Goal: Task Accomplishment & Management: Use online tool/utility

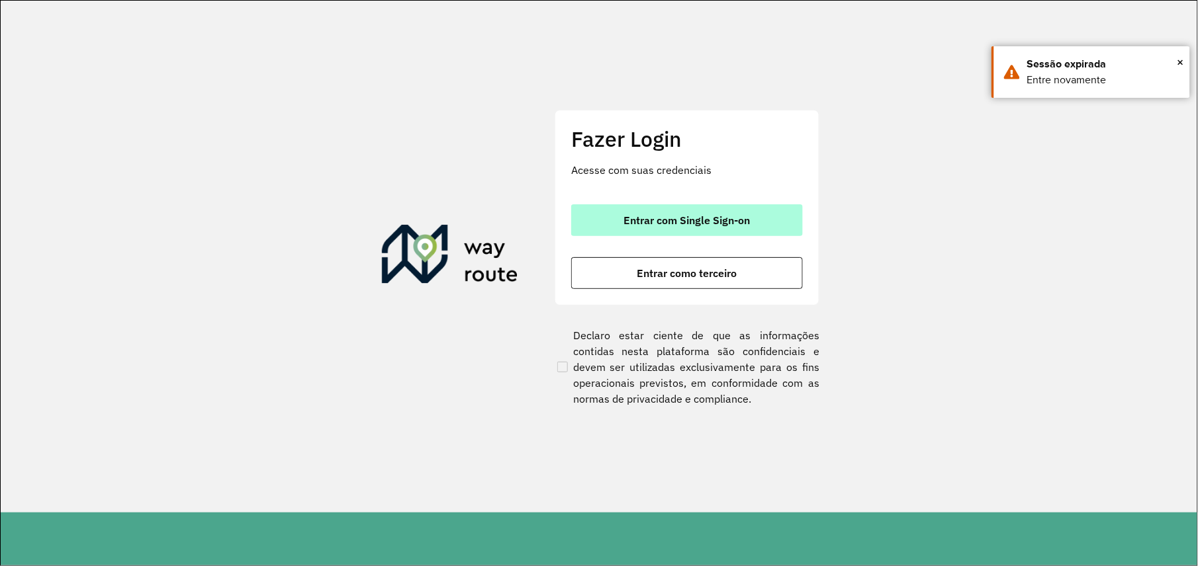
click at [668, 218] on font "Entrar com Single Sign-on" at bounding box center [687, 220] width 126 height 13
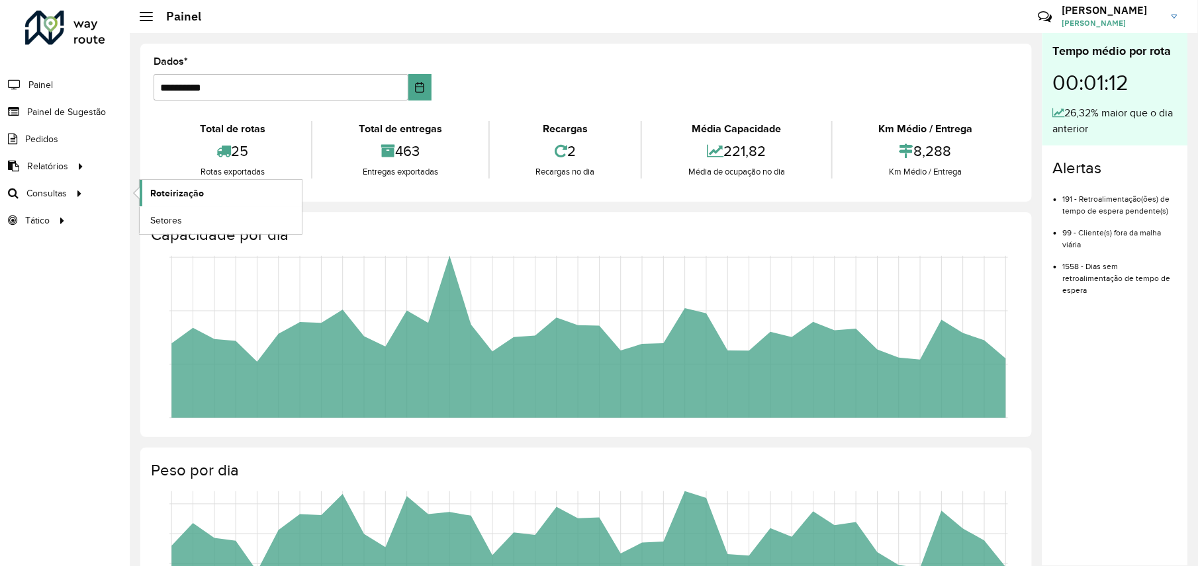
click at [167, 193] on span "Roteirização" at bounding box center [177, 194] width 54 height 14
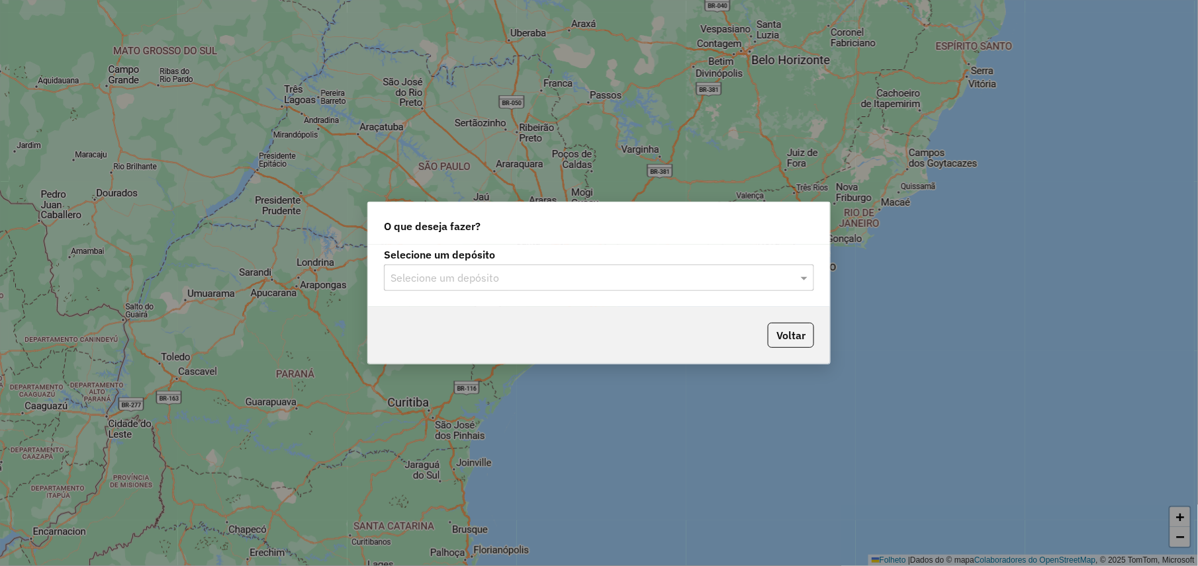
click at [501, 286] on div "Selecione um depósito" at bounding box center [599, 278] width 430 height 26
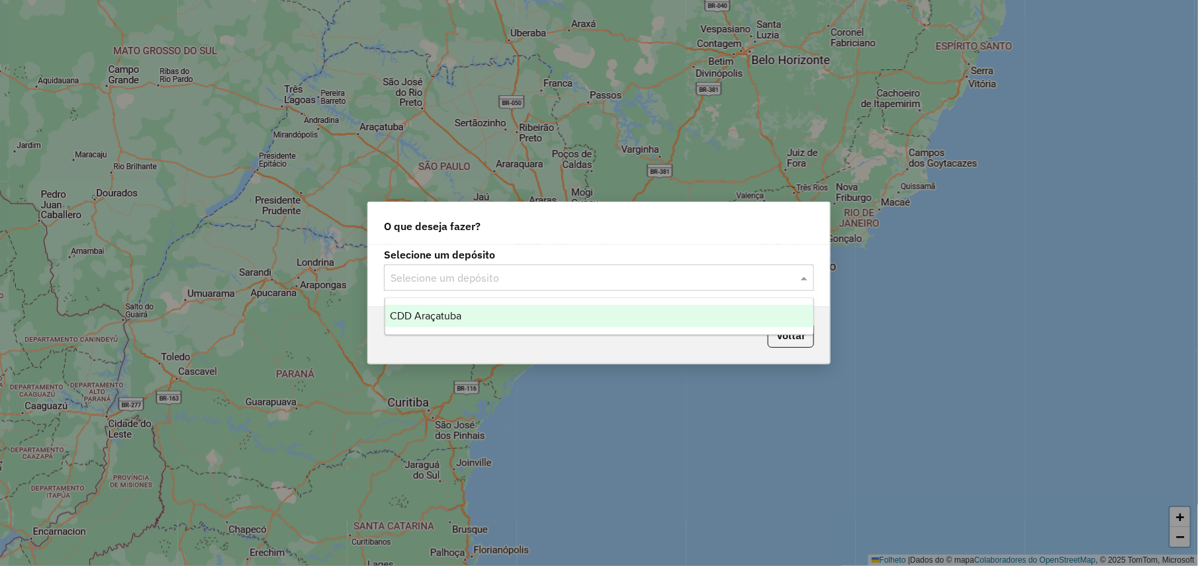
click at [468, 314] on div "CDD Araçatuba" at bounding box center [599, 316] width 428 height 22
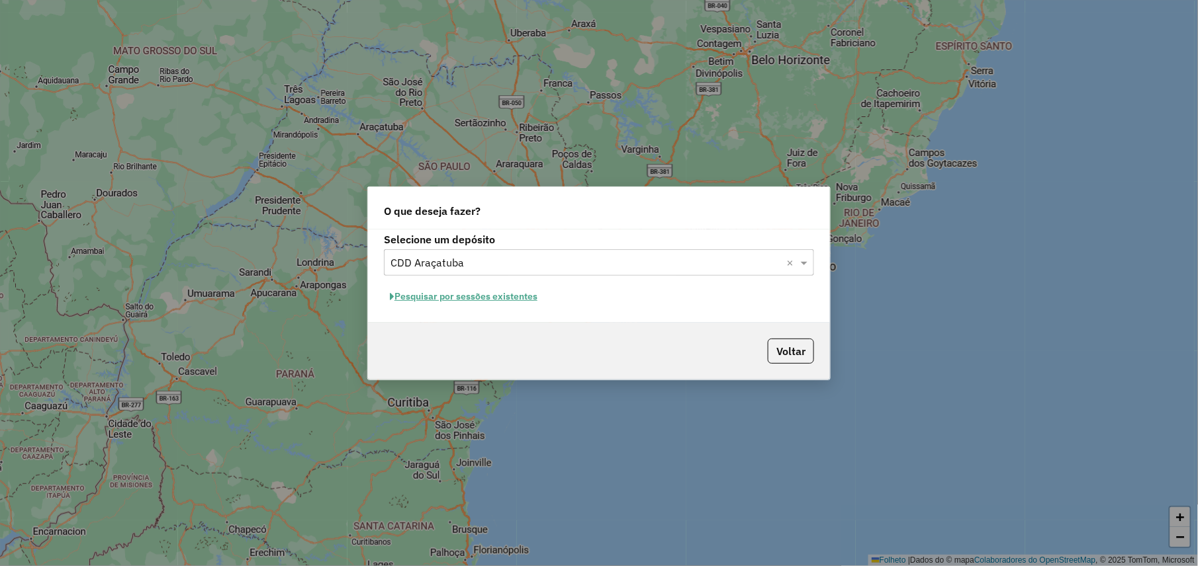
click at [485, 303] on button "Pesquisar por sessões existentes" at bounding box center [463, 296] width 159 height 21
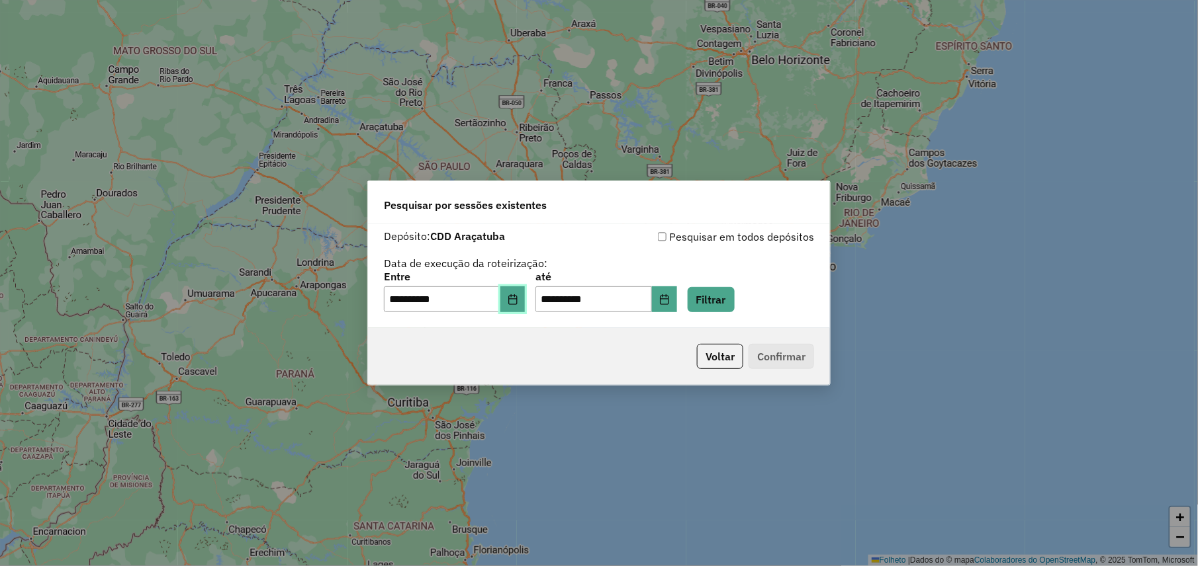
click at [517, 296] on icon "Escolha a data" at bounding box center [512, 299] width 11 height 11
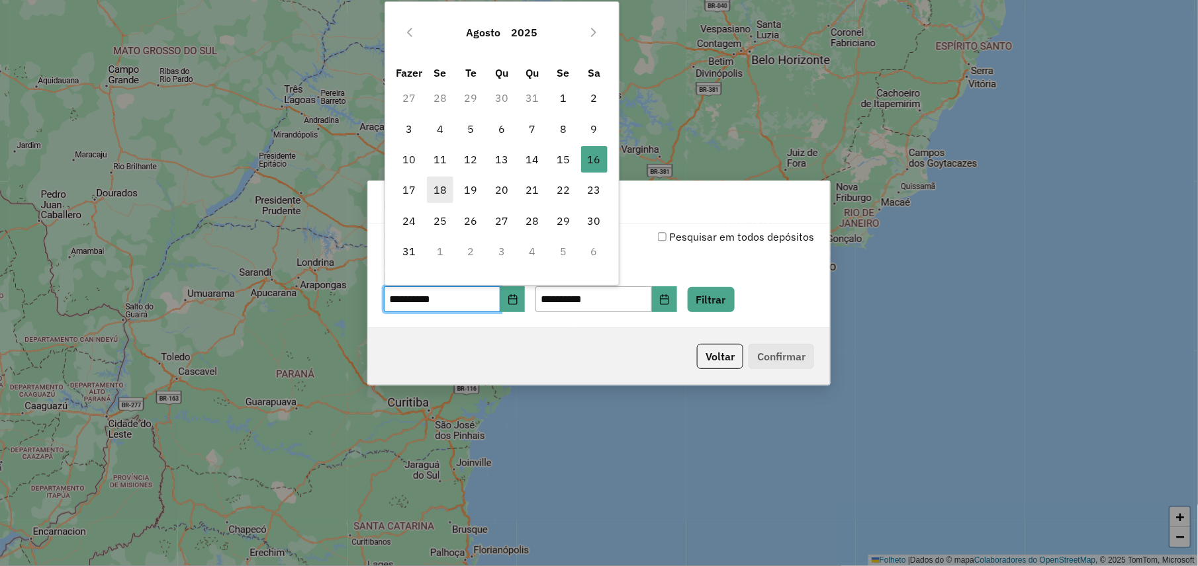
click at [438, 189] on font "18" at bounding box center [439, 190] width 13 height 16
type input "**********"
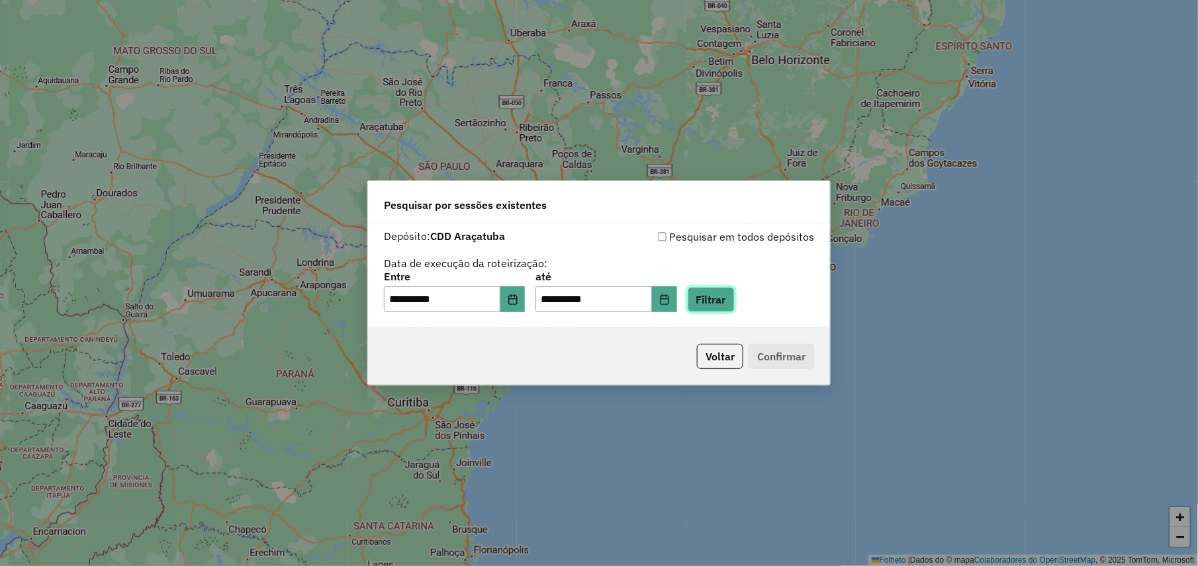
click at [734, 294] on button "Filtrar" at bounding box center [710, 299] width 47 height 25
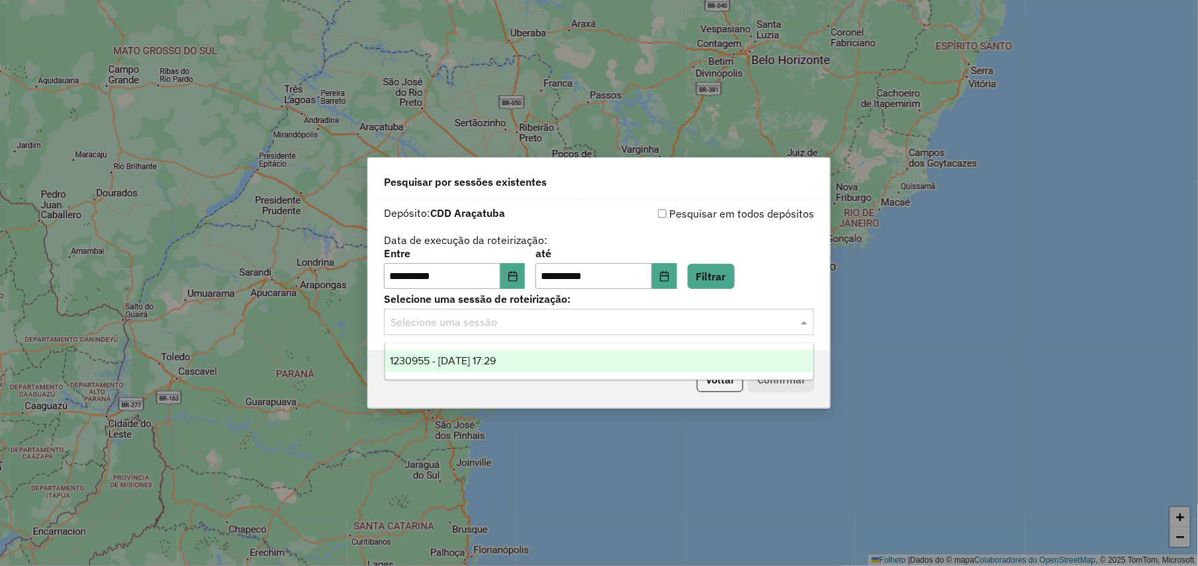
click at [580, 326] on input "text" at bounding box center [585, 323] width 390 height 16
click at [524, 367] on div "1230955 - 18/08/2025 17:29" at bounding box center [599, 361] width 428 height 22
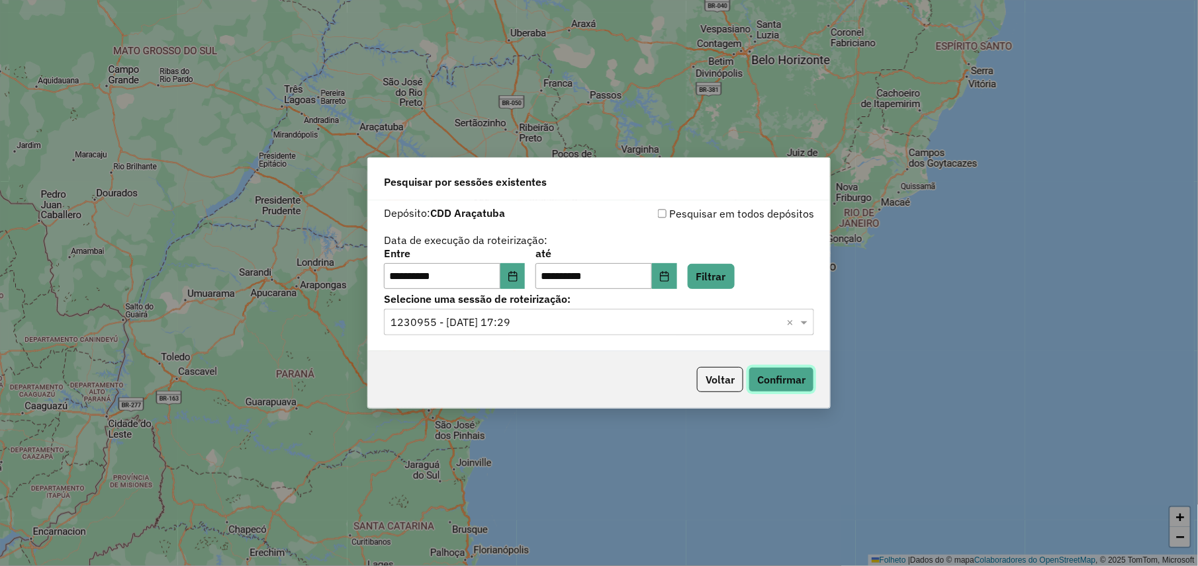
click at [781, 384] on button "Confirmar" at bounding box center [781, 379] width 66 height 25
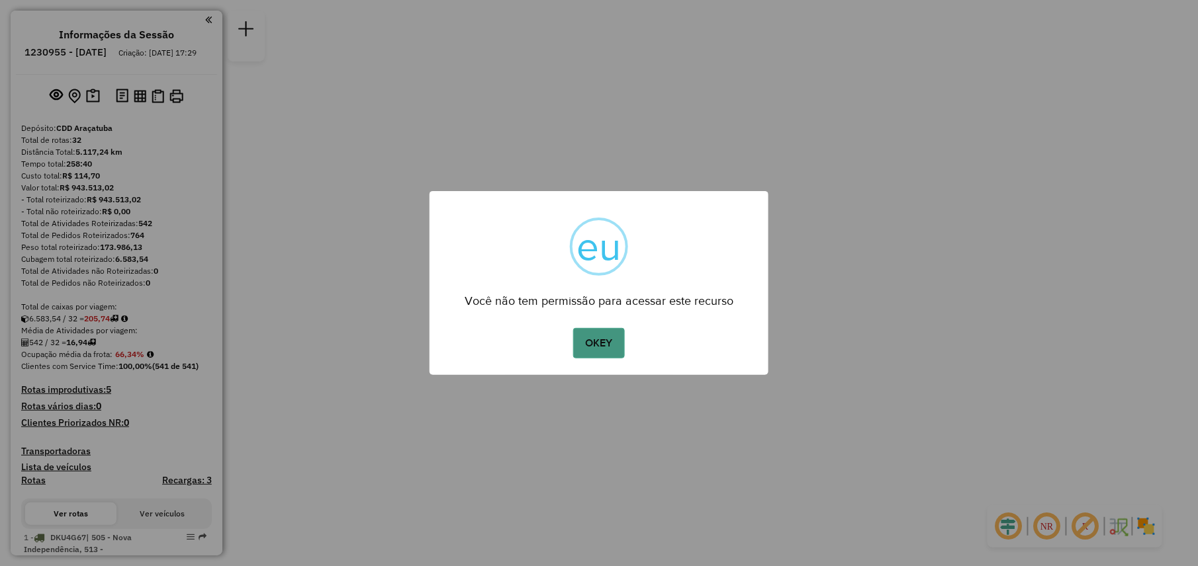
click at [601, 345] on button "OKEY" at bounding box center [599, 343] width 52 height 30
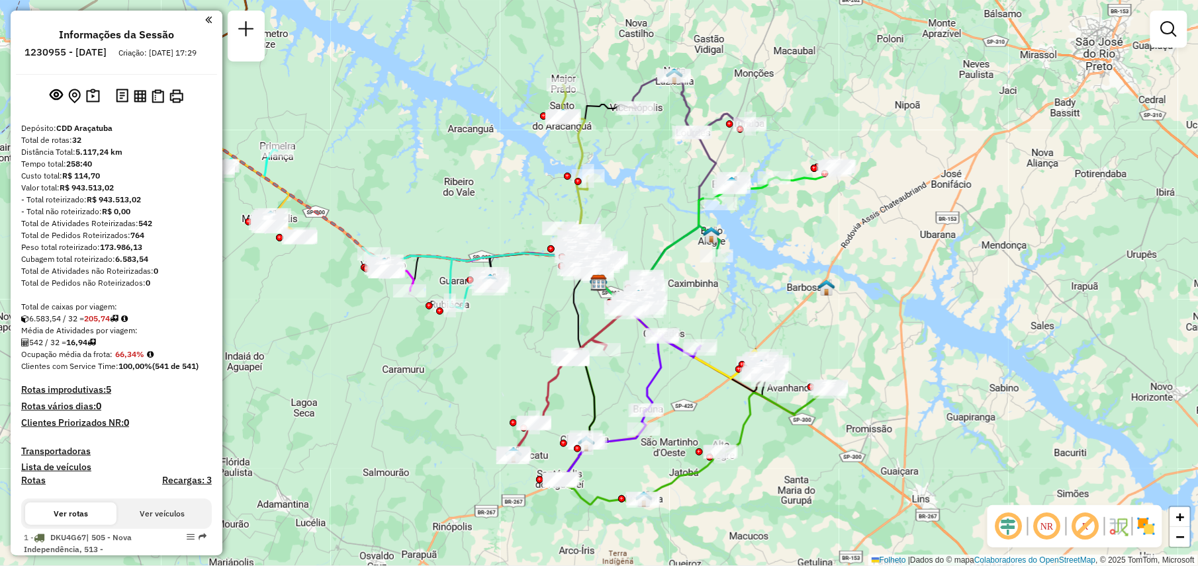
click at [1153, 524] on img at bounding box center [1145, 526] width 21 height 21
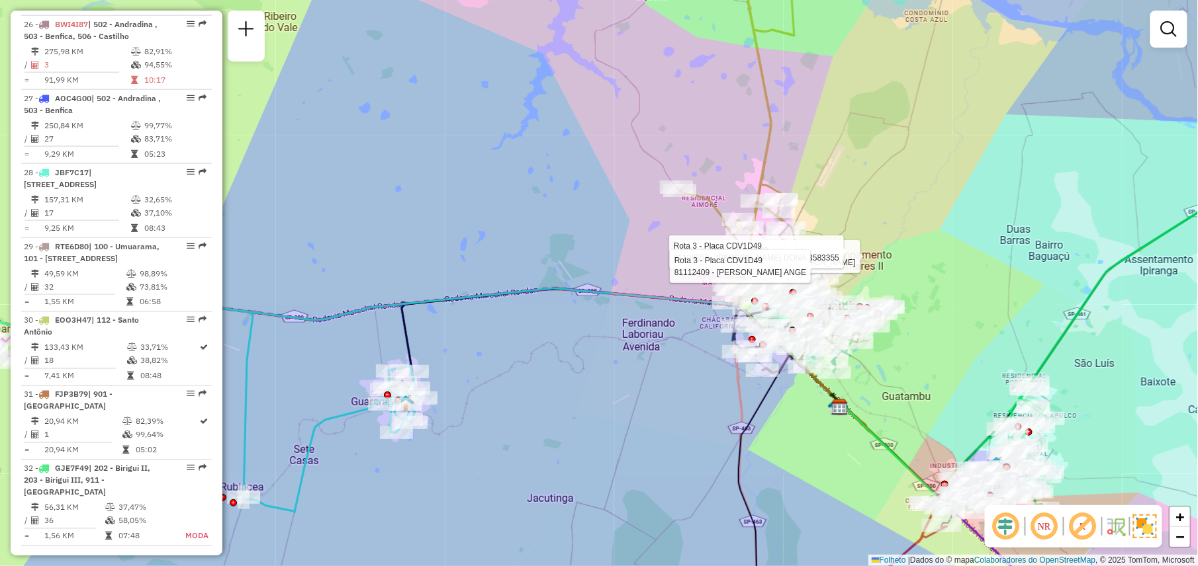
scroll to position [2409, 0]
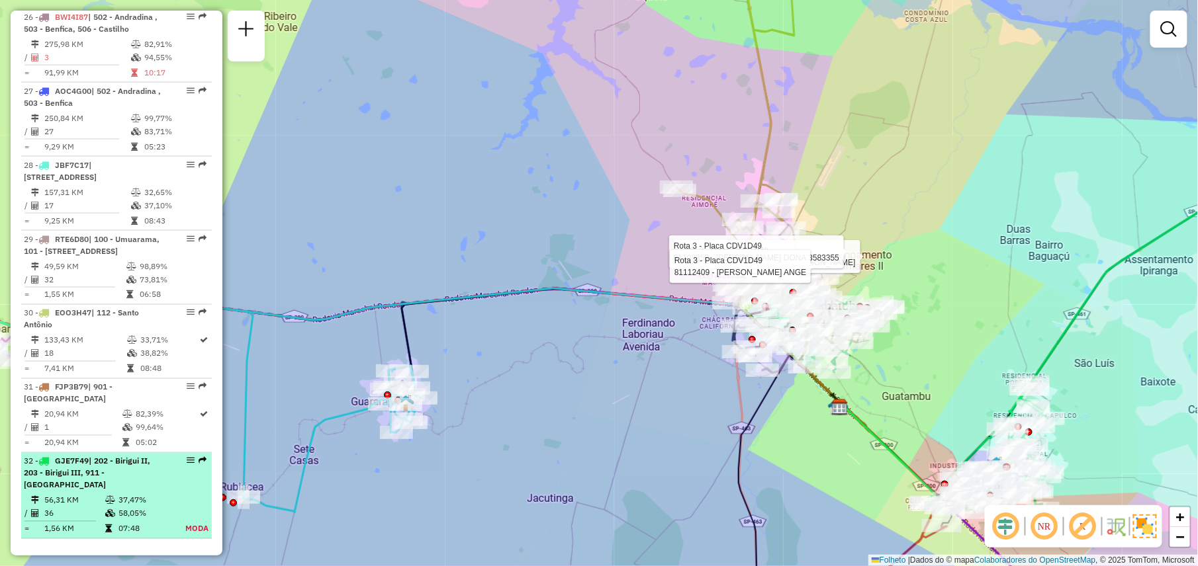
click at [187, 458] on em at bounding box center [191, 461] width 8 height 8
select select "**********"
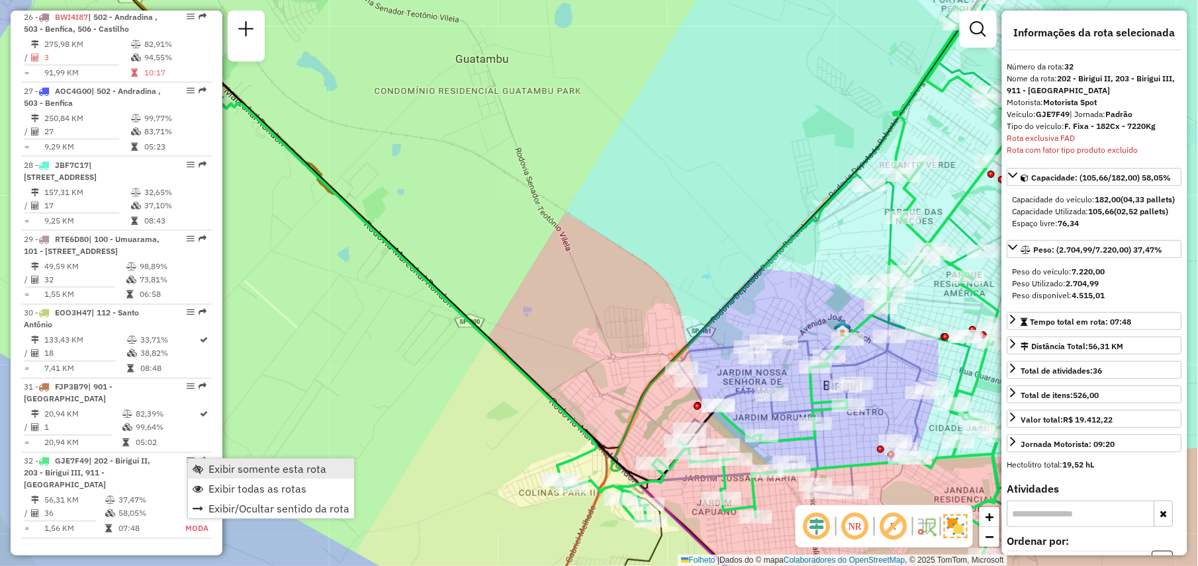
click at [228, 466] on span "Exibir somente esta rota" at bounding box center [267, 469] width 118 height 11
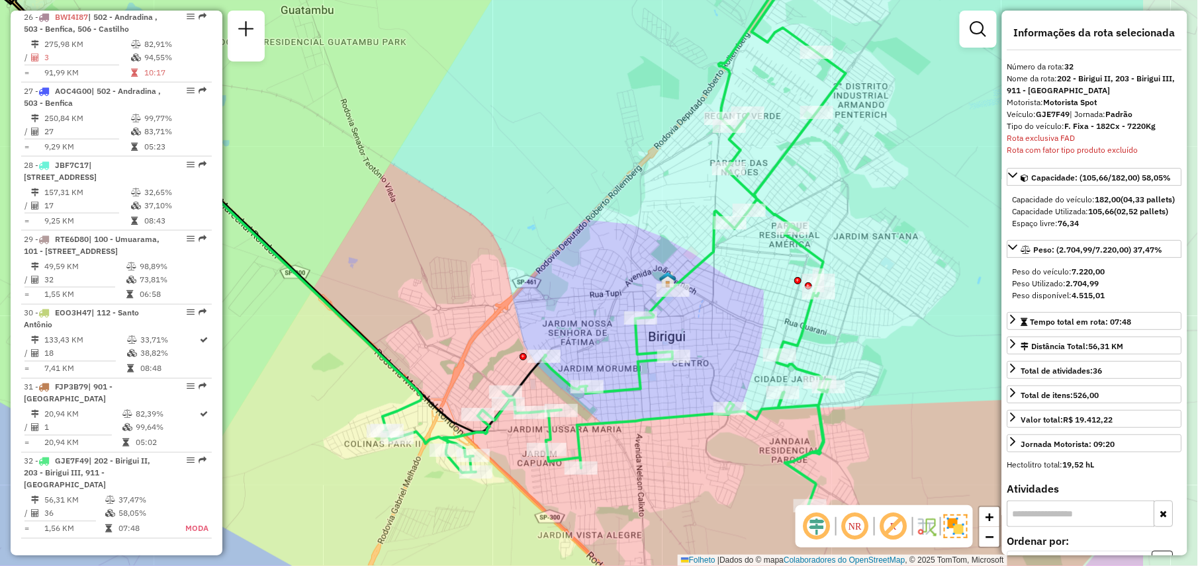
drag, startPoint x: 652, startPoint y: 353, endPoint x: 479, endPoint y: 306, distance: 179.1
click at [479, 306] on div "Janela de atendimento Grade de atendimento Capacidade Transportadoras Veículos …" at bounding box center [599, 283] width 1198 height 566
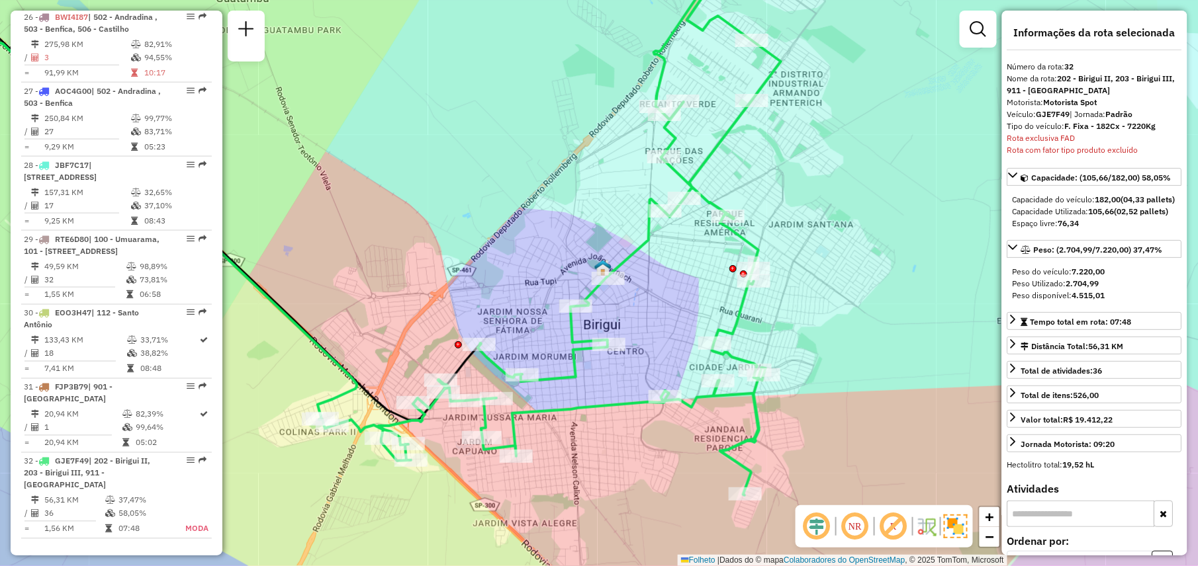
drag, startPoint x: 479, startPoint y: 306, endPoint x: 416, endPoint y: 294, distance: 64.6
click at [416, 294] on div "Janela de atendimento Grade de atendimento Capacidade Transportadoras Veículos …" at bounding box center [599, 283] width 1198 height 566
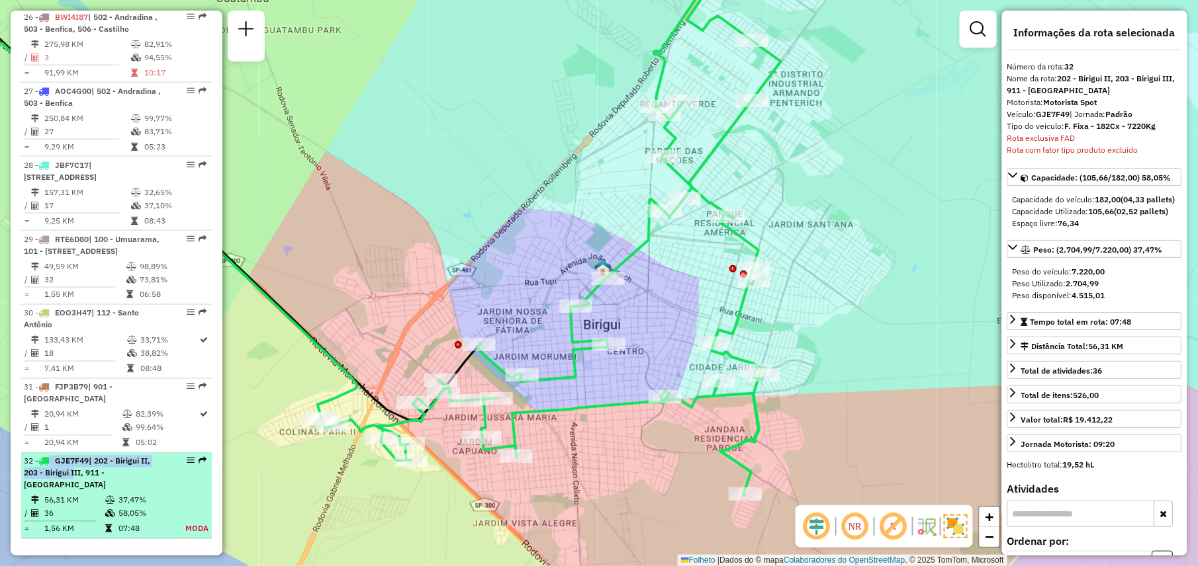
drag, startPoint x: 51, startPoint y: 456, endPoint x: 72, endPoint y: 471, distance: 26.1
click at [72, 471] on strong "GJE7F49 | 202 - Birigui II, 203 - Birigui III, 911 - [GEOGRAPHIC_DATA]" at bounding box center [87, 474] width 126 height 34
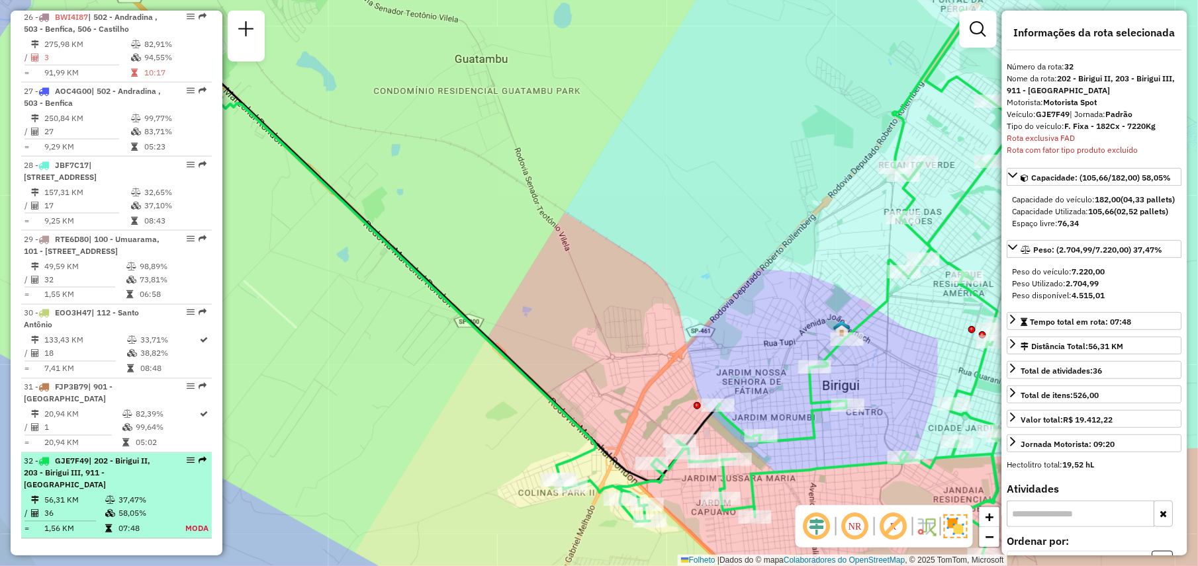
drag, startPoint x: 72, startPoint y: 471, endPoint x: 107, endPoint y: 486, distance: 37.4
click at [107, 486] on li "32 - GJE7F49 | 202 - Birigui II, 203 - Birigui III, 911 - [GEOGRAPHIC_DATA] 56,…" at bounding box center [116, 496] width 191 height 86
drag, startPoint x: 53, startPoint y: 455, endPoint x: 150, endPoint y: 521, distance: 117.1
click at [150, 521] on li "32 - GJE7F49 | 202 - Birigui II, 203 - Birigui III, 911 - [GEOGRAPHIC_DATA] 56,…" at bounding box center [116, 496] width 191 height 86
click at [150, 523] on td "07:48" at bounding box center [143, 529] width 50 height 13
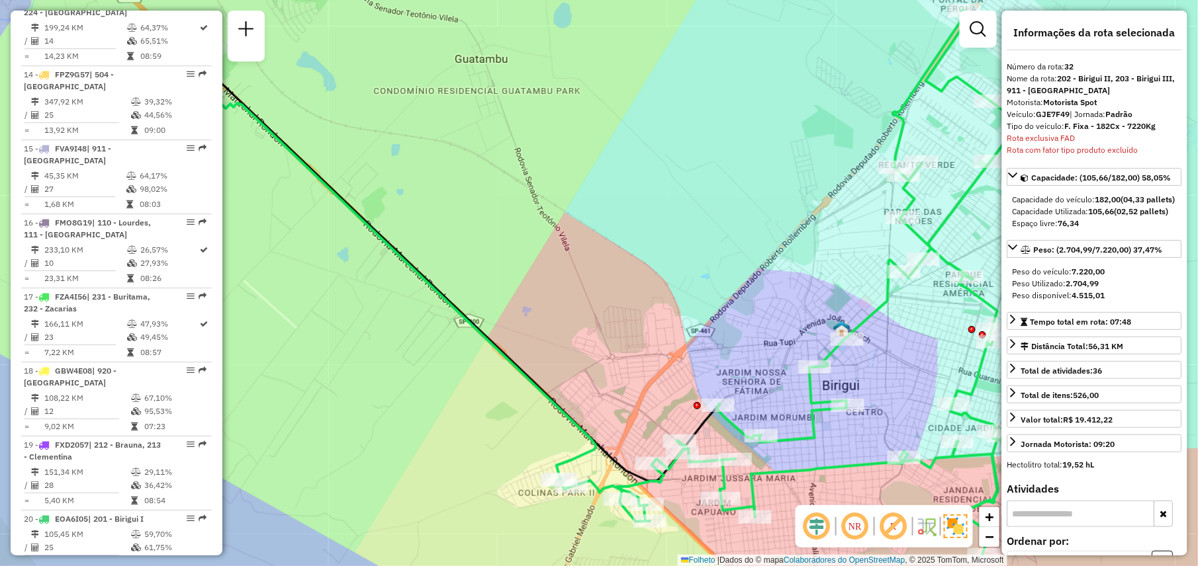
scroll to position [1473, 0]
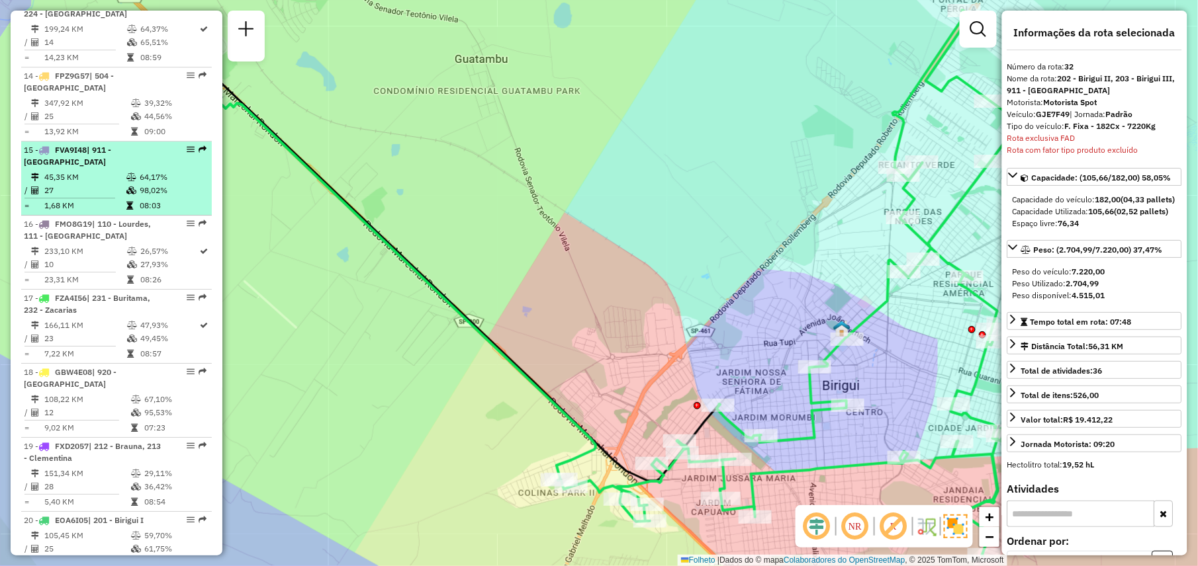
click at [189, 146] on em at bounding box center [191, 150] width 8 height 8
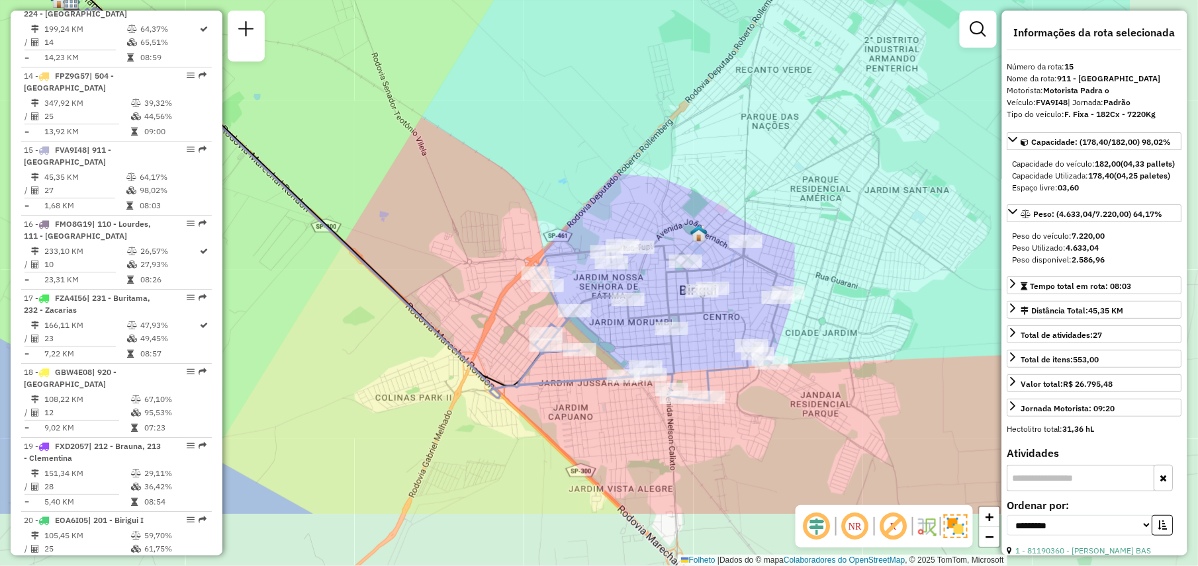
drag, startPoint x: 603, startPoint y: 281, endPoint x: 416, endPoint y: 172, distance: 217.3
click at [416, 172] on div "Janela de atendimento Grade de atendimento Capacidade Transportadoras Veículos …" at bounding box center [599, 283] width 1198 height 566
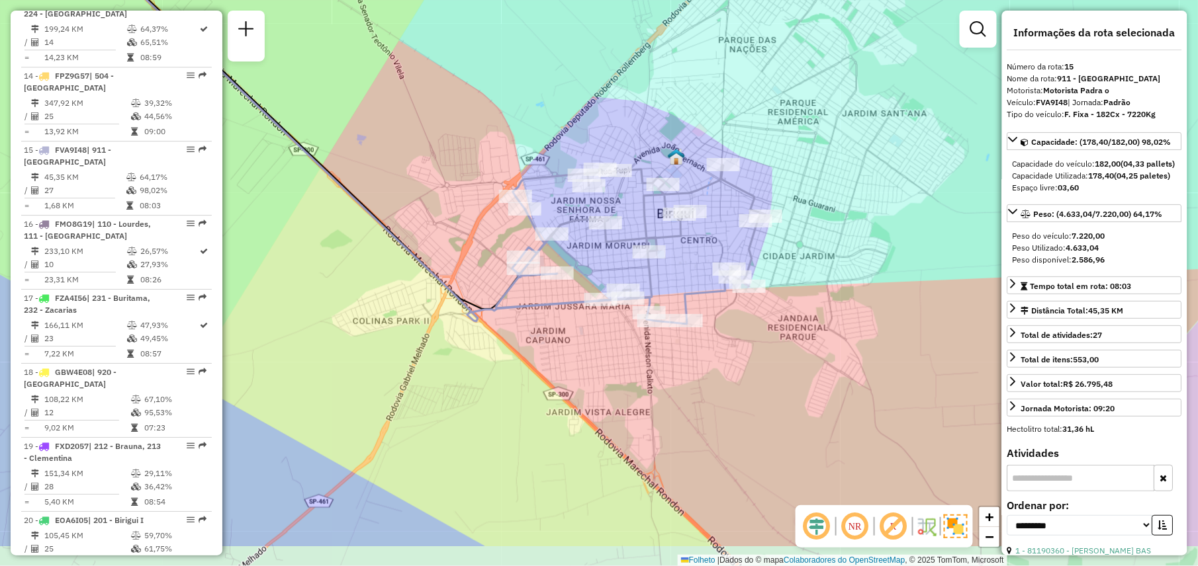
drag, startPoint x: 445, startPoint y: 212, endPoint x: 422, endPoint y: 136, distance: 79.3
click at [422, 136] on div "Janela de atendimento Grade de atendimento Capacidade Transportadoras Veículos …" at bounding box center [599, 283] width 1198 height 566
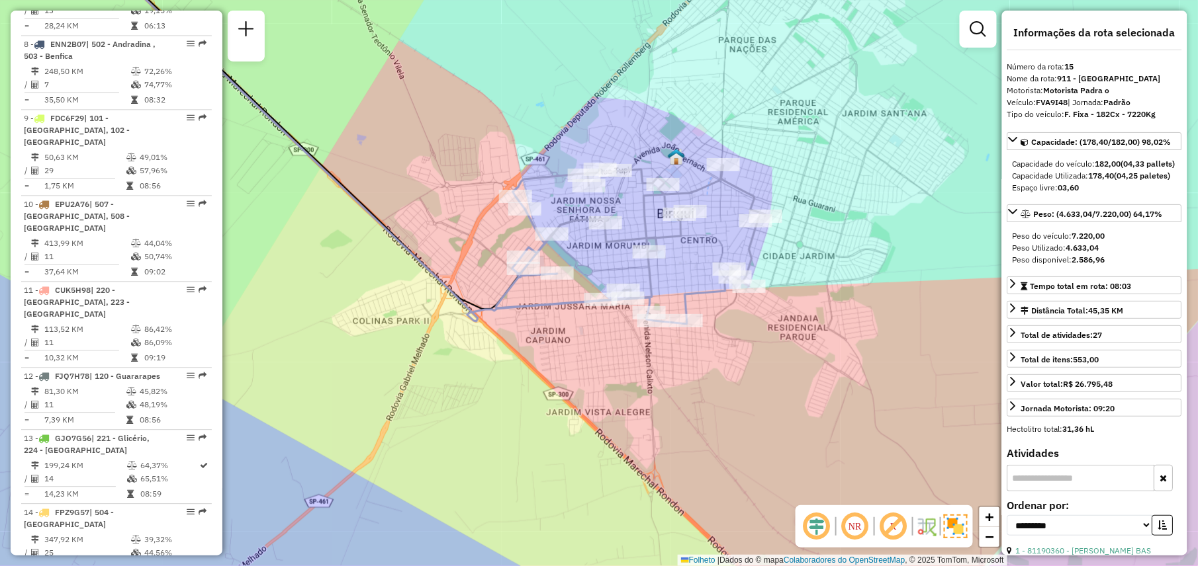
scroll to position [1035, 0]
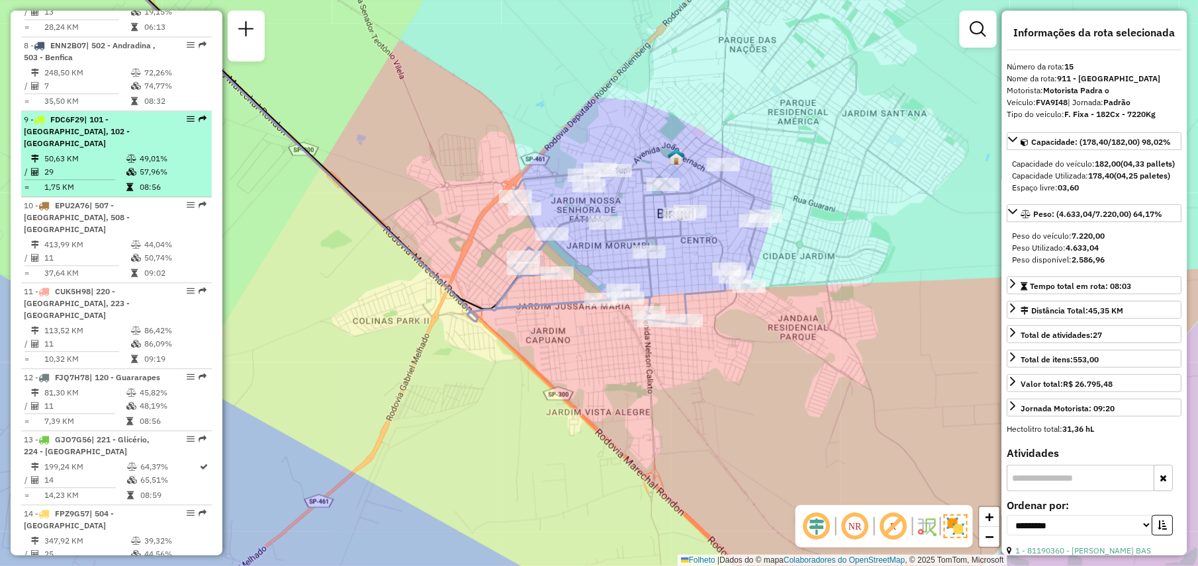
click at [191, 120] on em at bounding box center [191, 119] width 8 height 8
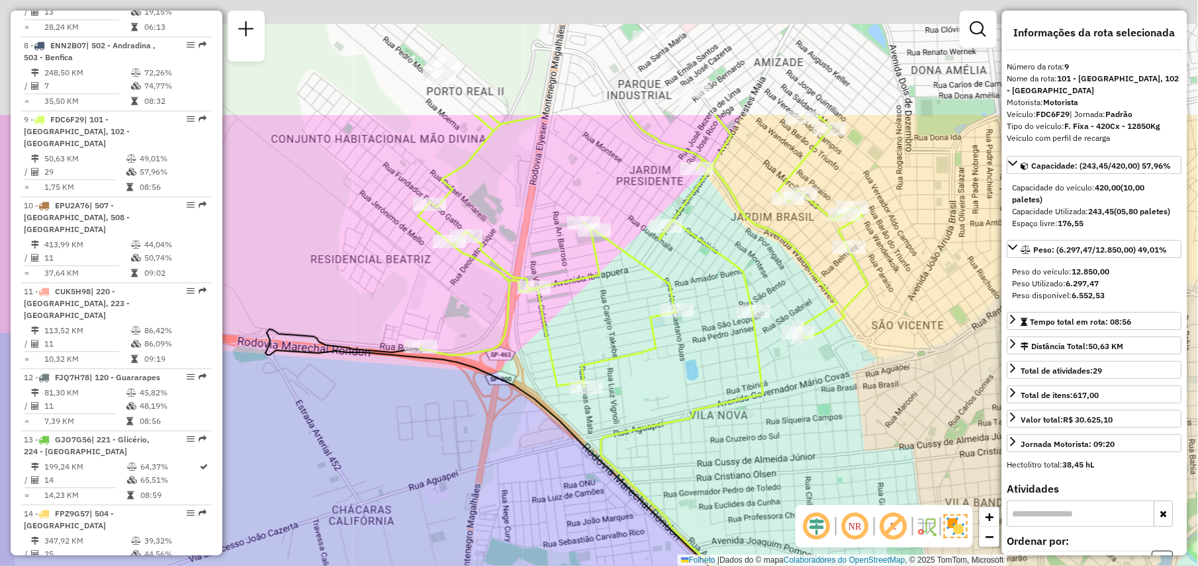
drag, startPoint x: 588, startPoint y: 239, endPoint x: 659, endPoint y: 411, distance: 186.3
click at [659, 411] on div "Janela de atendimento Grade de atendimento Capacidade Transportadoras Veículos …" at bounding box center [599, 283] width 1198 height 566
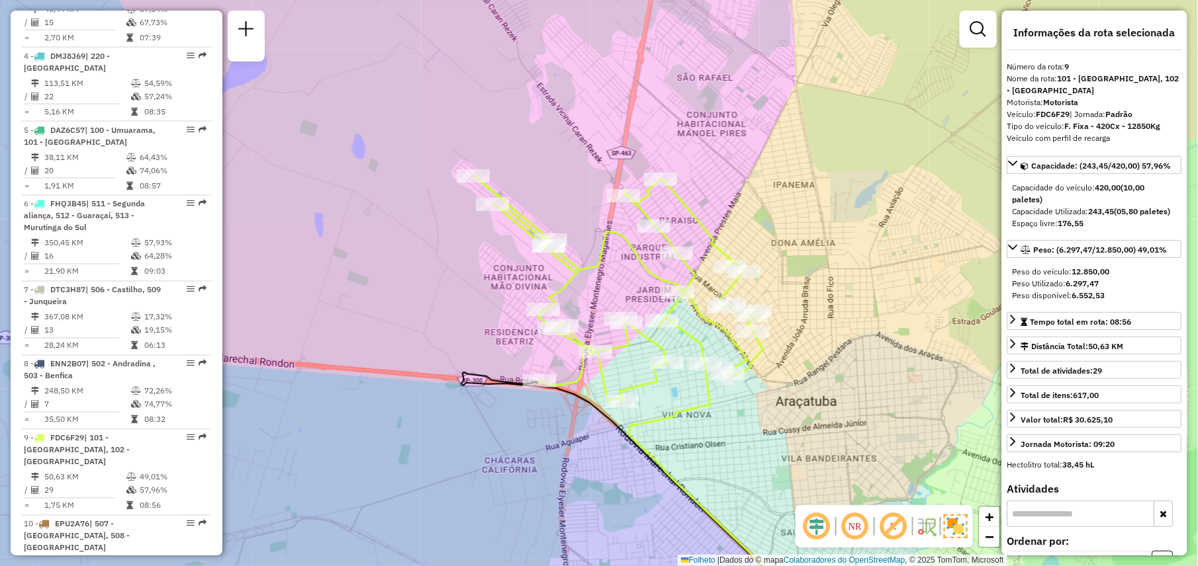
scroll to position [715, 0]
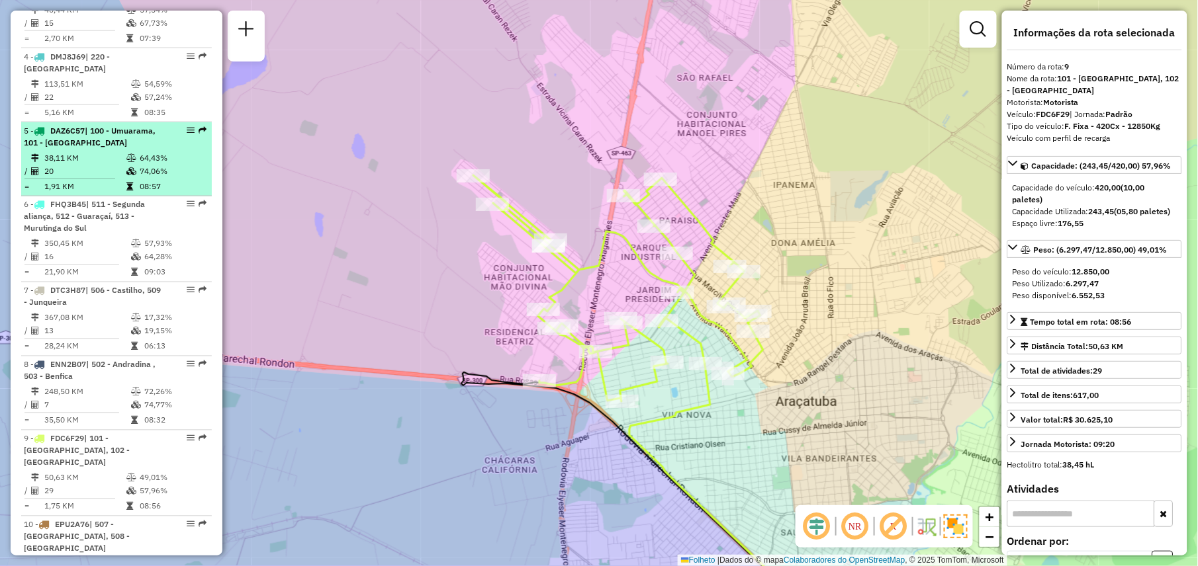
click at [93, 139] on div "5 - DAZ6C57 | 100 - Umuarama, 101 - [GEOGRAPHIC_DATA]" at bounding box center [94, 137] width 140 height 24
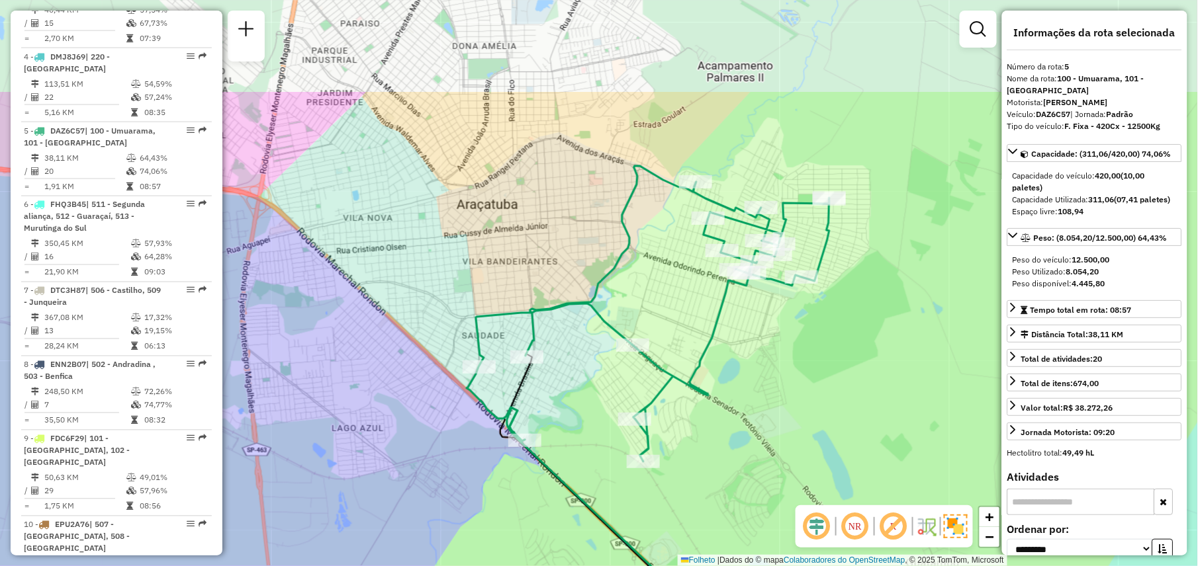
drag, startPoint x: 576, startPoint y: 135, endPoint x: 622, endPoint y: 282, distance: 154.0
click at [622, 282] on div "Janela de atendimento Grade de atendimento Capacidade Transportadoras Veículos …" at bounding box center [599, 283] width 1198 height 566
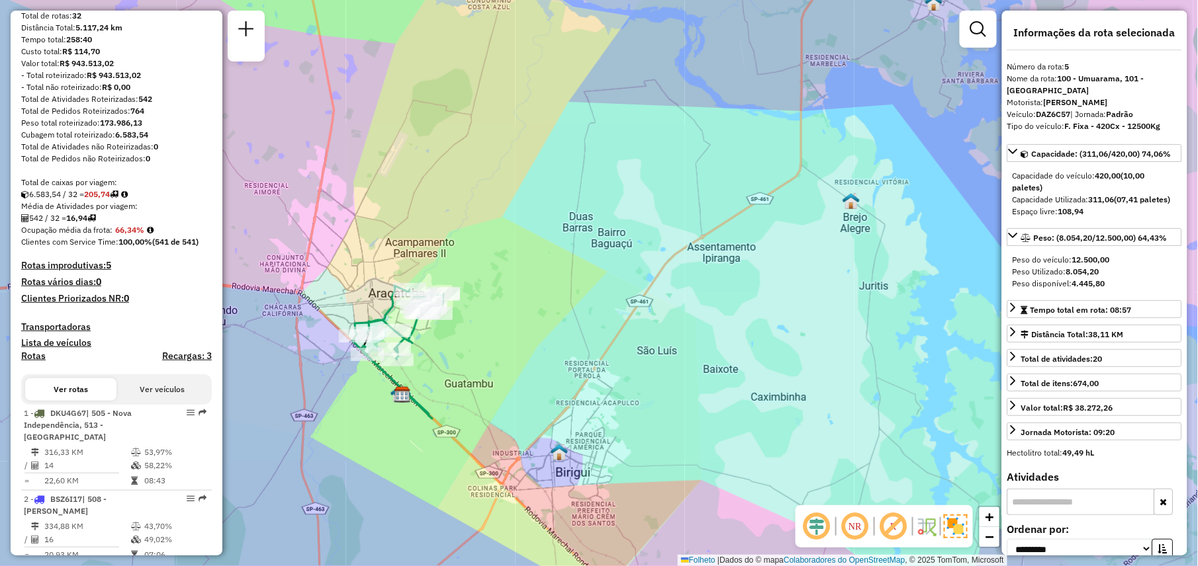
scroll to position [136, 0]
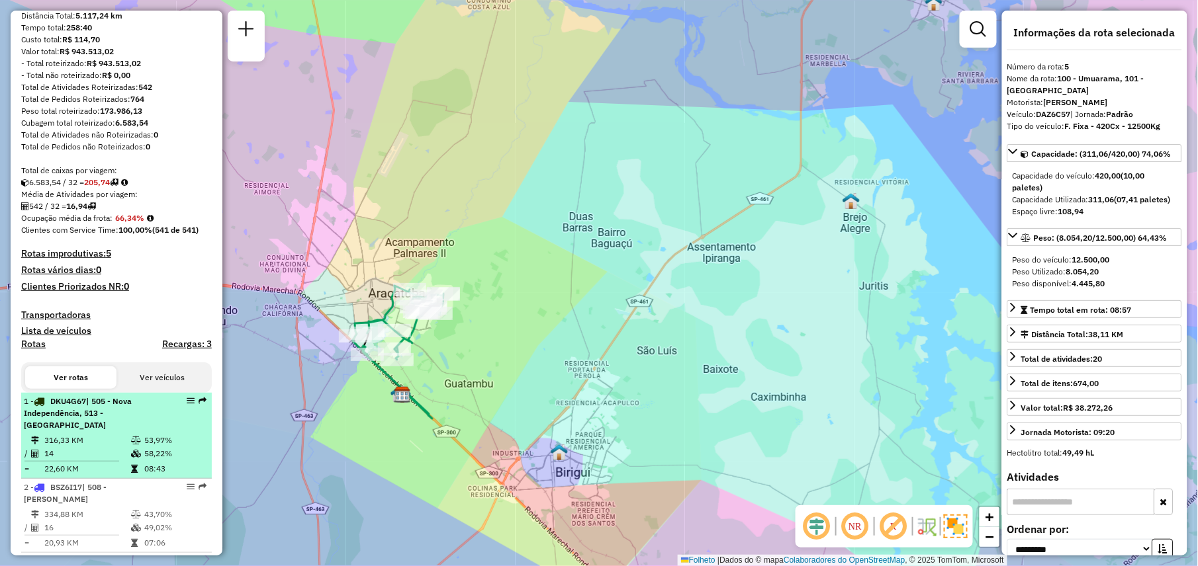
click at [85, 460] on td "14" at bounding box center [87, 453] width 87 height 13
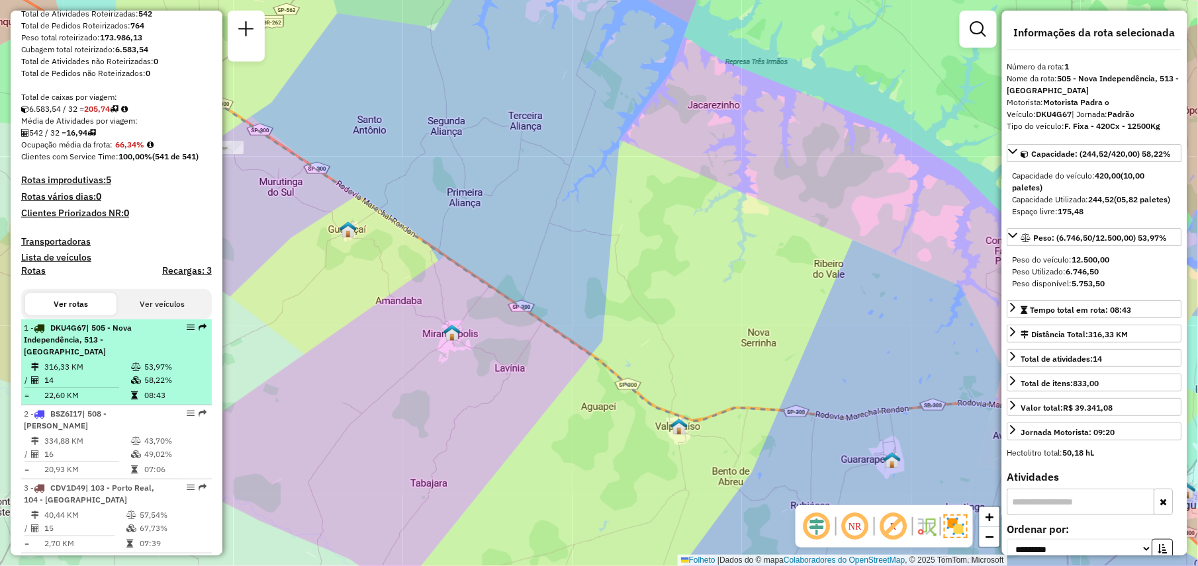
click at [85, 461] on td "16" at bounding box center [87, 454] width 87 height 13
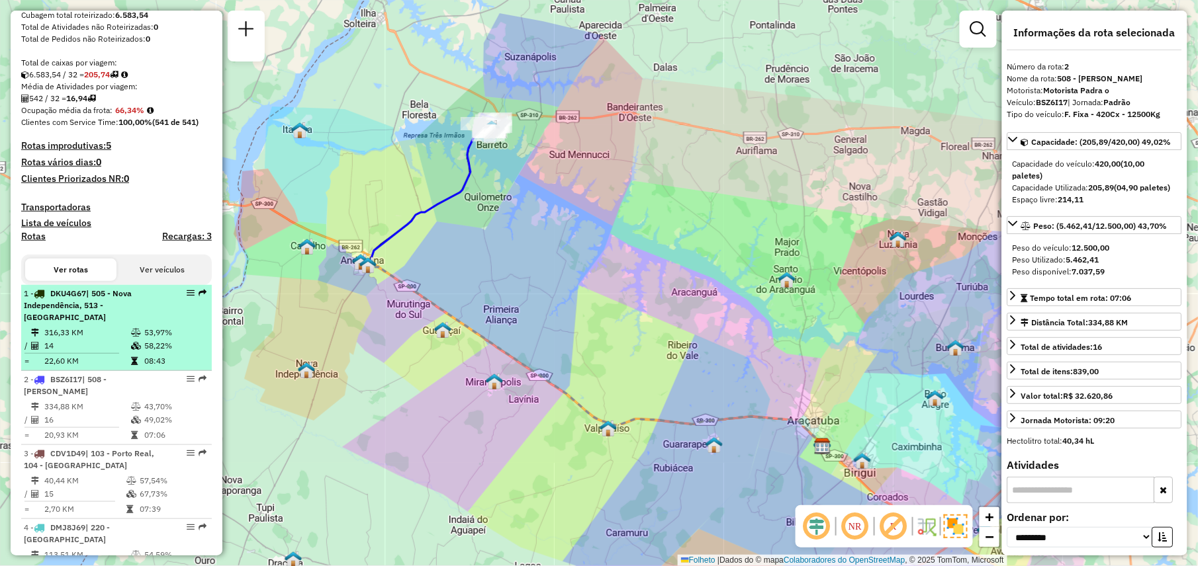
scroll to position [253, 0]
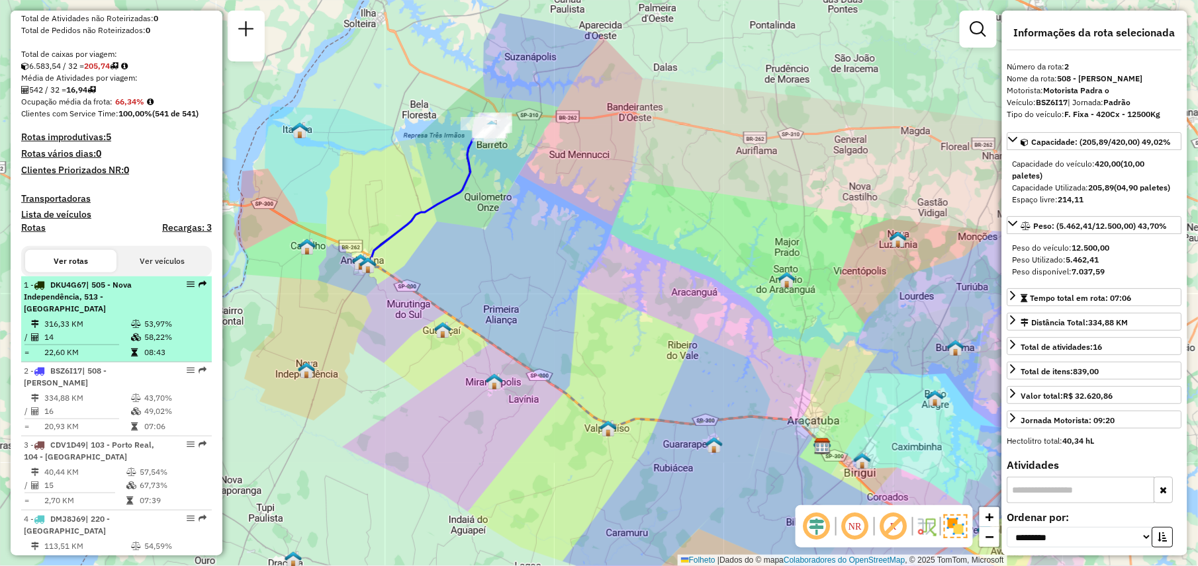
click at [85, 463] on div "3 - CDV1D49 | 103 - Porto Real, 104 - [GEOGRAPHIC_DATA]" at bounding box center [94, 451] width 140 height 24
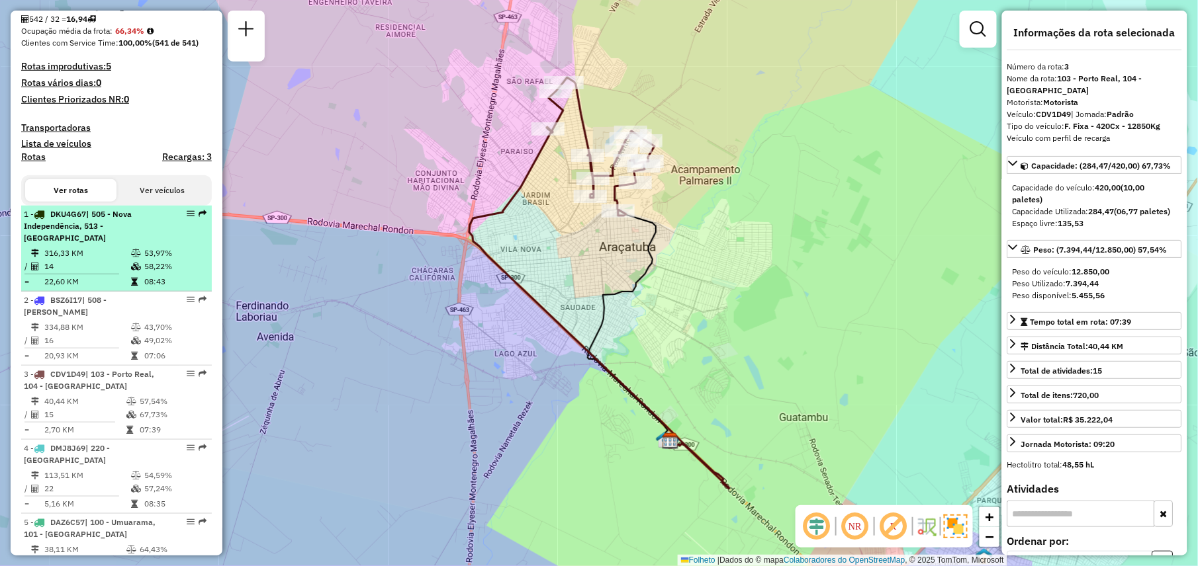
scroll to position [329, 0]
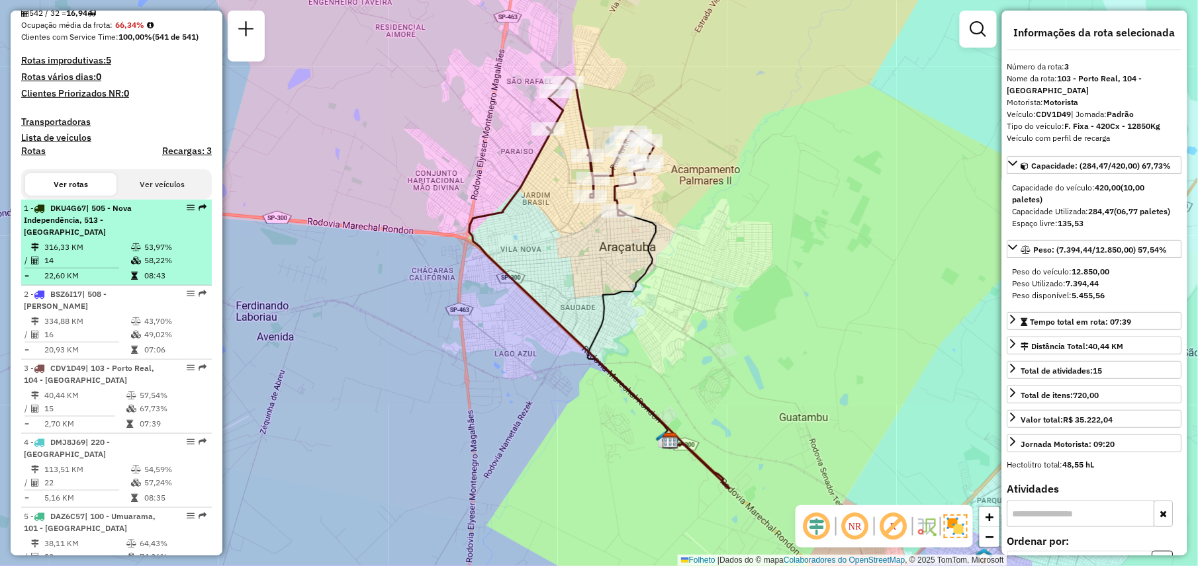
click at [85, 468] on td "113,51 KM" at bounding box center [87, 469] width 87 height 13
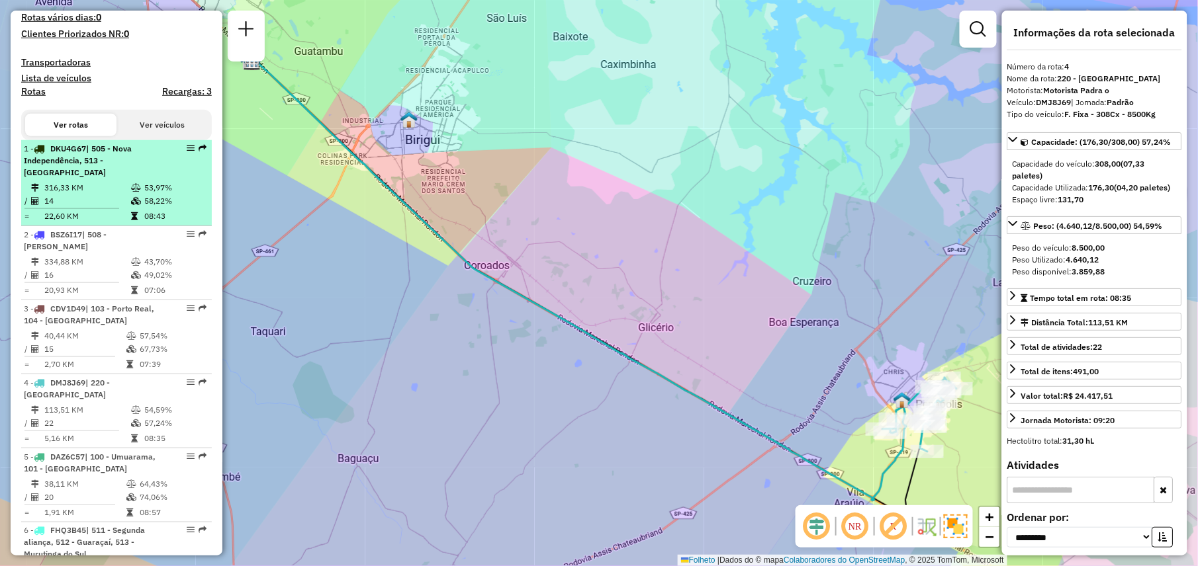
scroll to position [390, 0]
click at [85, 468] on div "5 - DAZ6C57 | 100 - Umuarama, 101 - [GEOGRAPHIC_DATA]" at bounding box center [94, 463] width 140 height 24
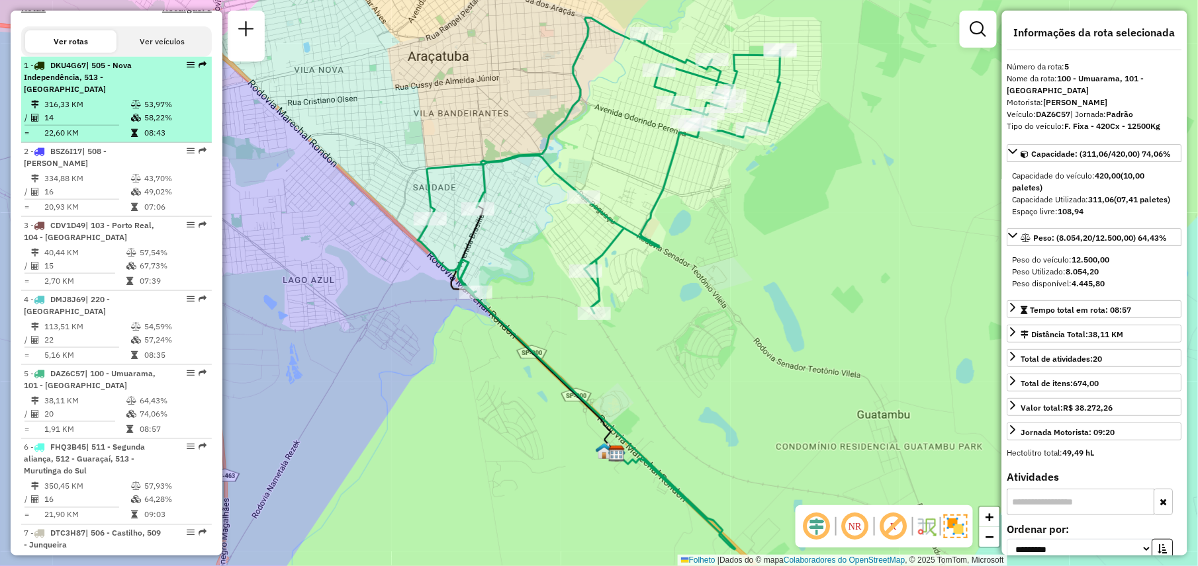
scroll to position [476, 0]
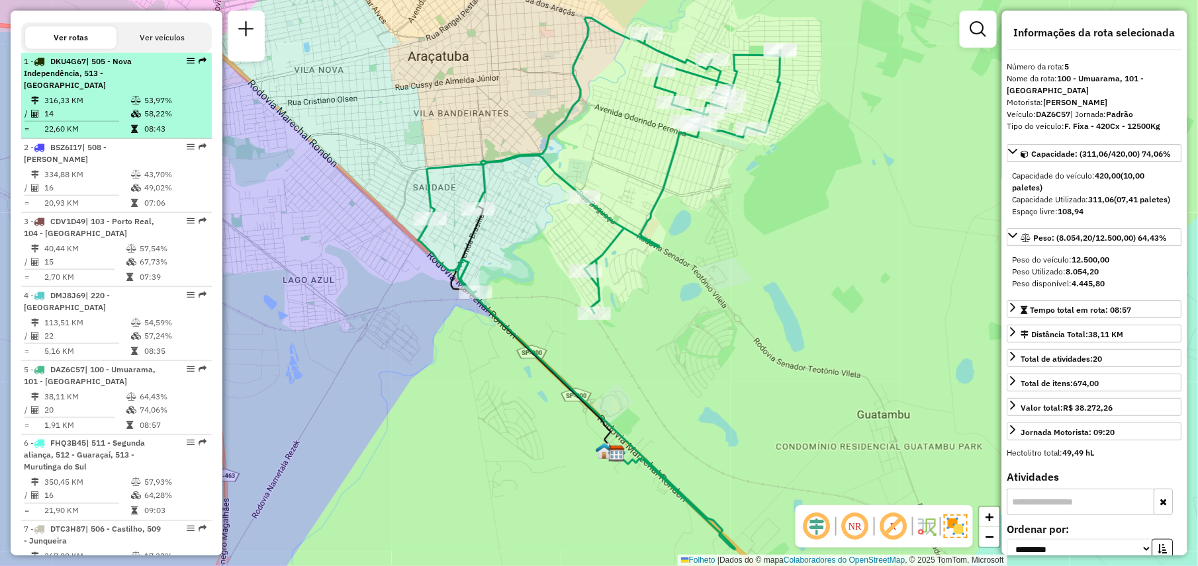
click at [85, 468] on span "| 511 - Segunda aliança, 512 - Guaraçaí, 513 - Murutinga do Sul" at bounding box center [84, 456] width 121 height 34
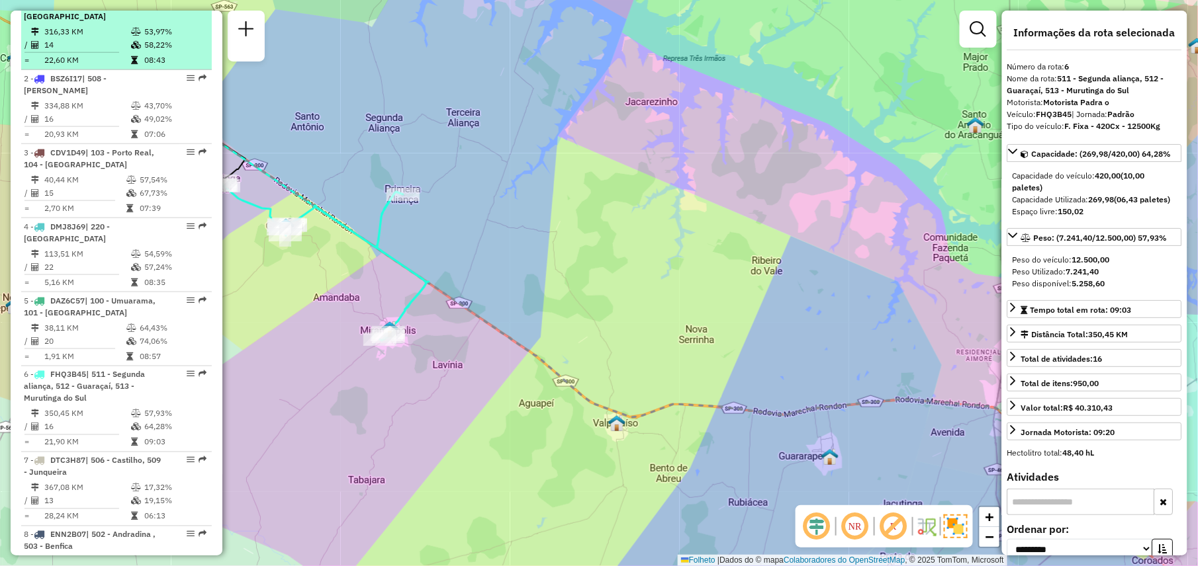
scroll to position [546, 0]
click at [85, 468] on div "7 - DTC3H87 | 506 - Castilho, 509 - Junqueira" at bounding box center [94, 467] width 140 height 24
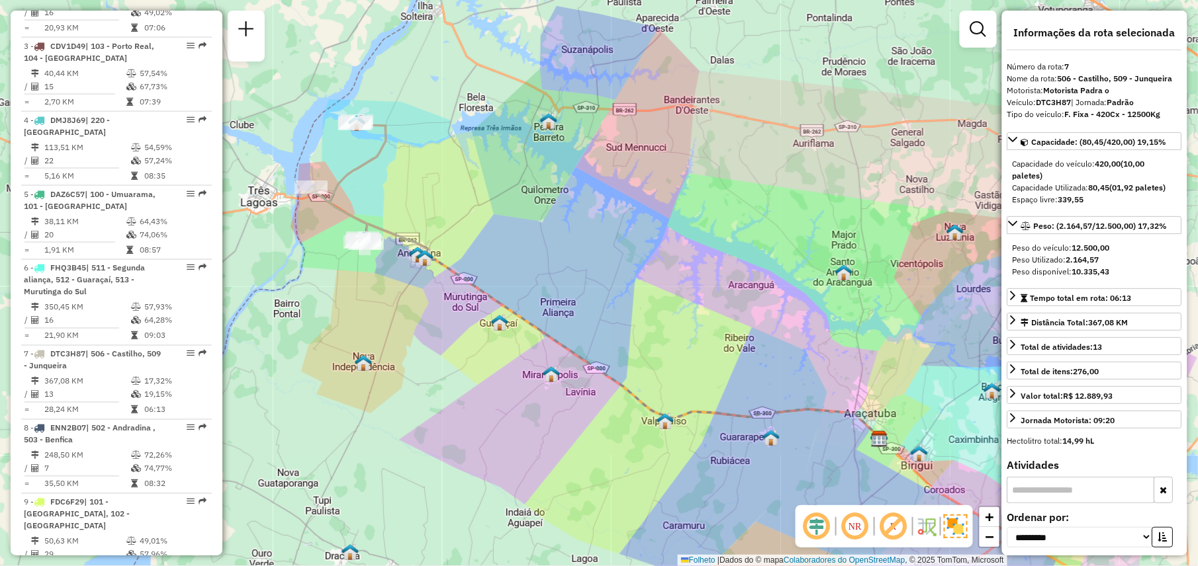
click at [85, 468] on td "7" at bounding box center [87, 468] width 87 height 13
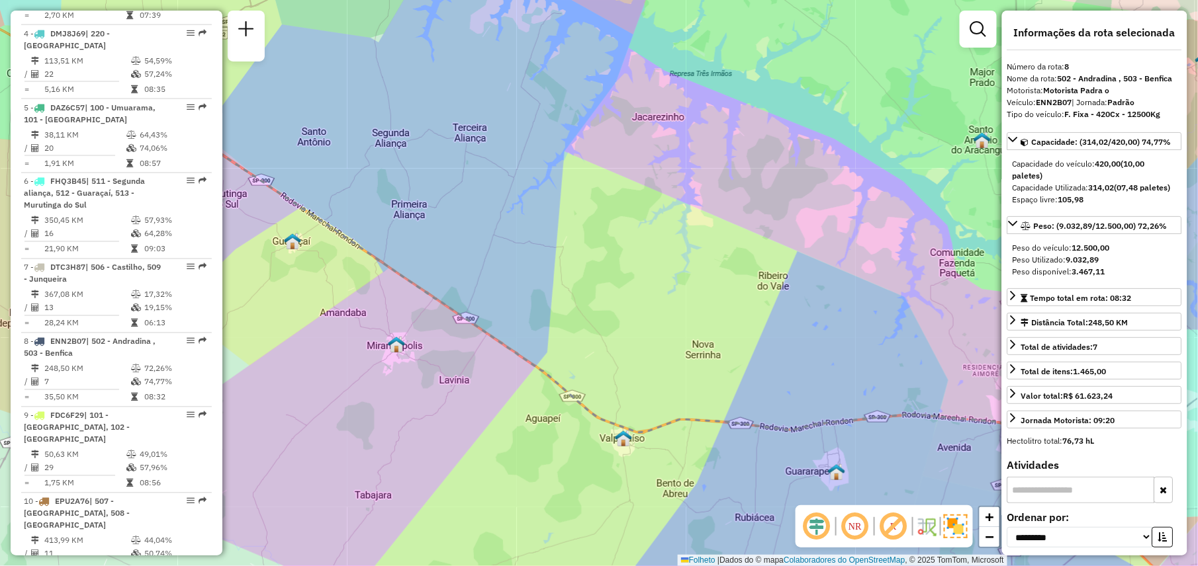
scroll to position [739, 0]
click at [85, 476] on td "1,75 KM" at bounding box center [85, 482] width 82 height 13
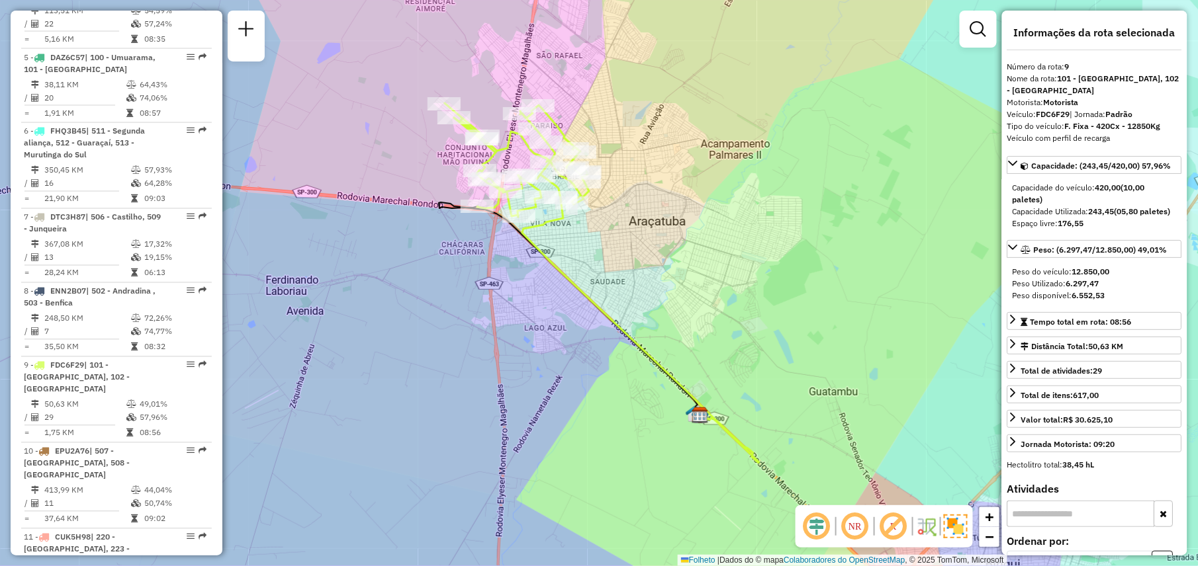
click at [85, 484] on td "413,99 KM" at bounding box center [87, 490] width 87 height 13
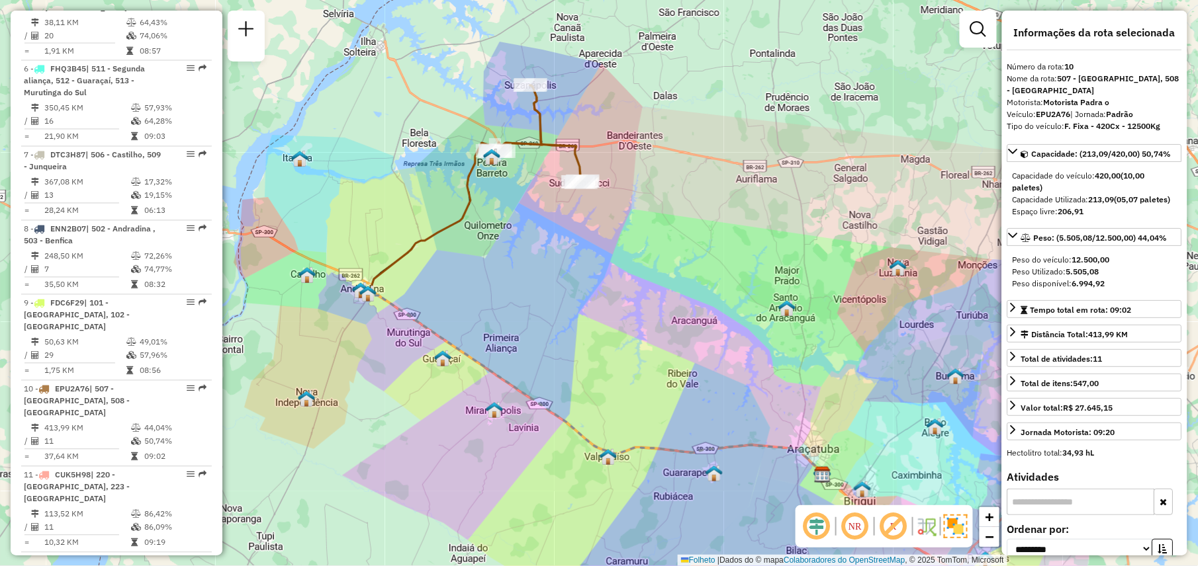
scroll to position [852, 0]
click at [85, 469] on span "| 220 - [GEOGRAPHIC_DATA], 223 - [GEOGRAPHIC_DATA]" at bounding box center [77, 486] width 106 height 34
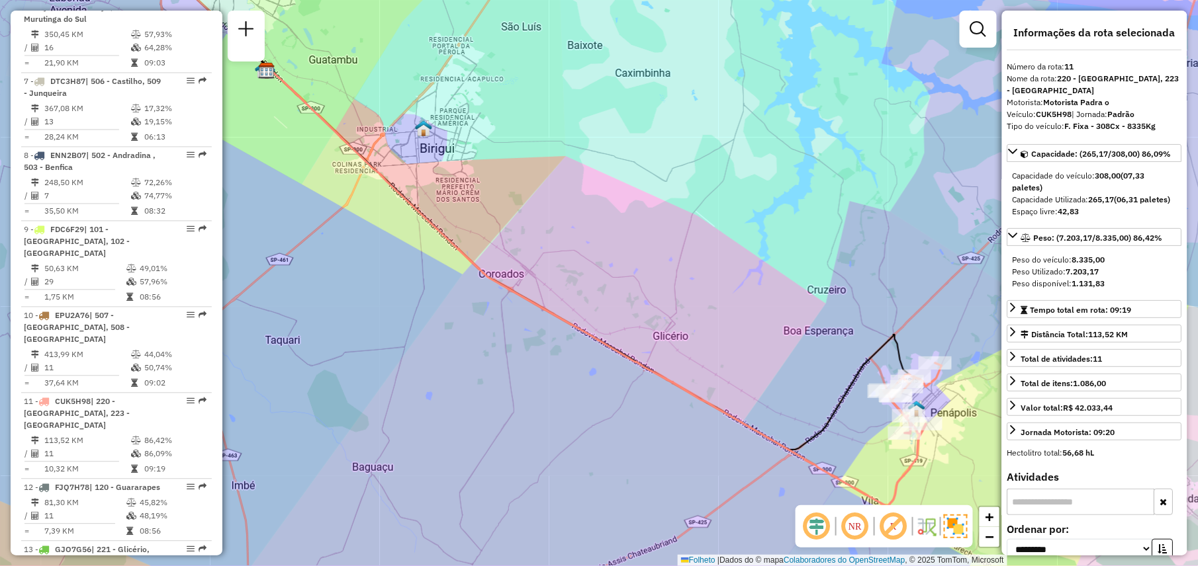
scroll to position [926, 0]
click at [85, 480] on div "12 - FJQ7H78 | 120 - Guararapes" at bounding box center [94, 486] width 140 height 12
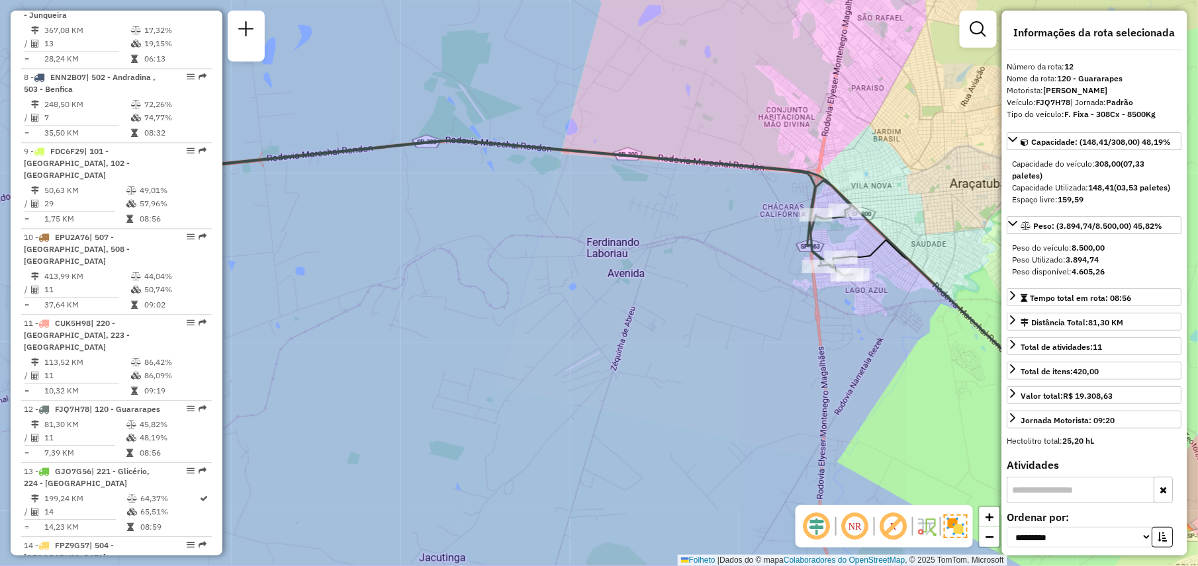
scroll to position [1004, 0]
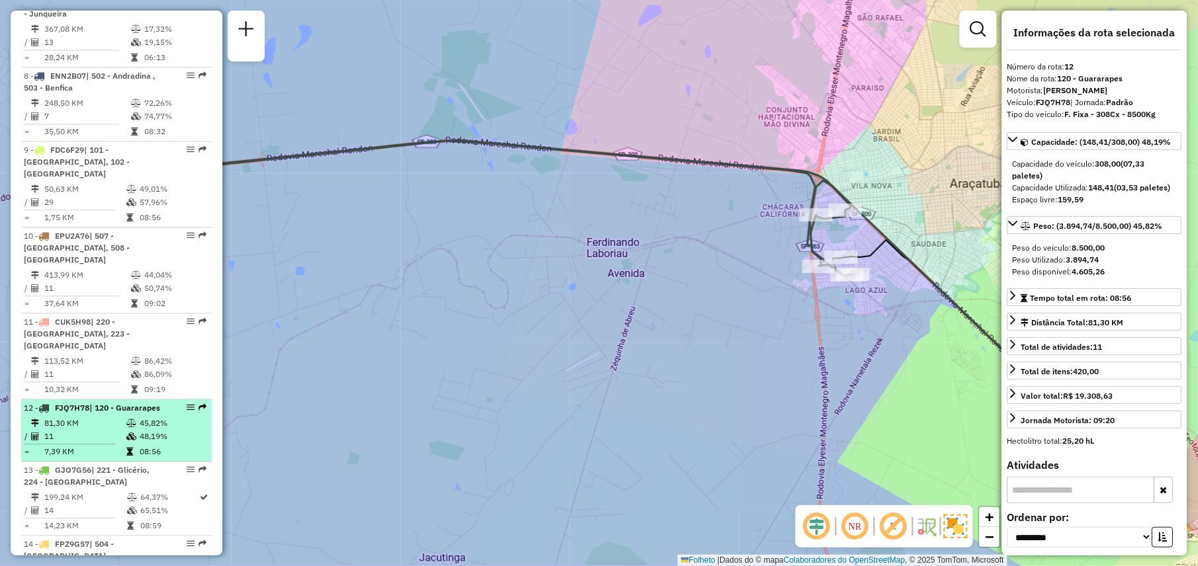
click at [99, 430] on td "11" at bounding box center [85, 436] width 82 height 13
click at [90, 417] on td "81,30 KM" at bounding box center [85, 423] width 82 height 13
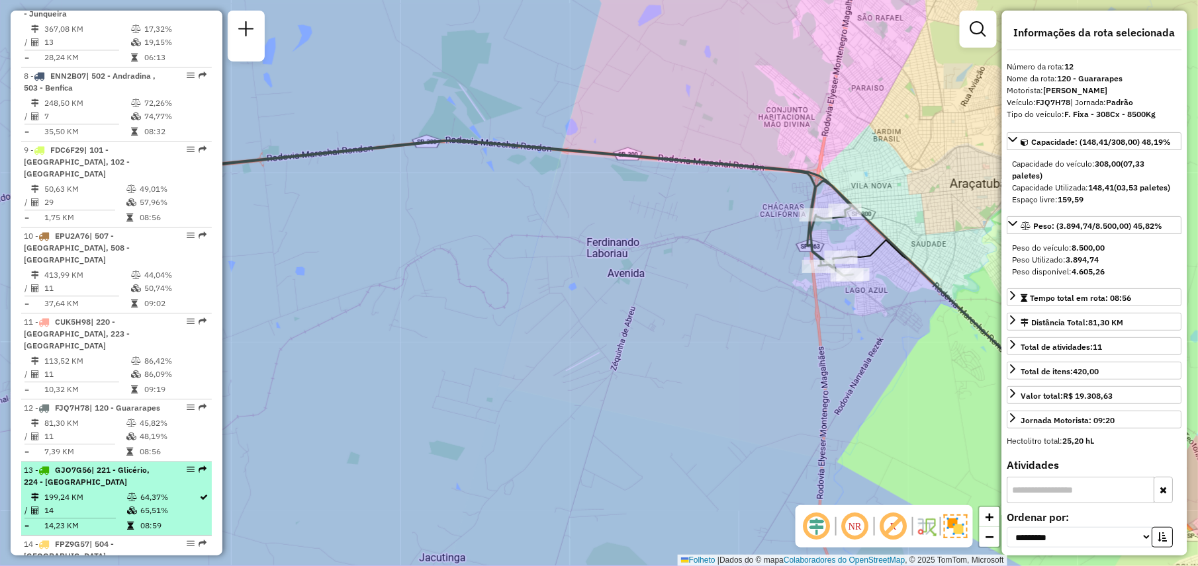
click at [104, 504] on td "14" at bounding box center [85, 510] width 83 height 13
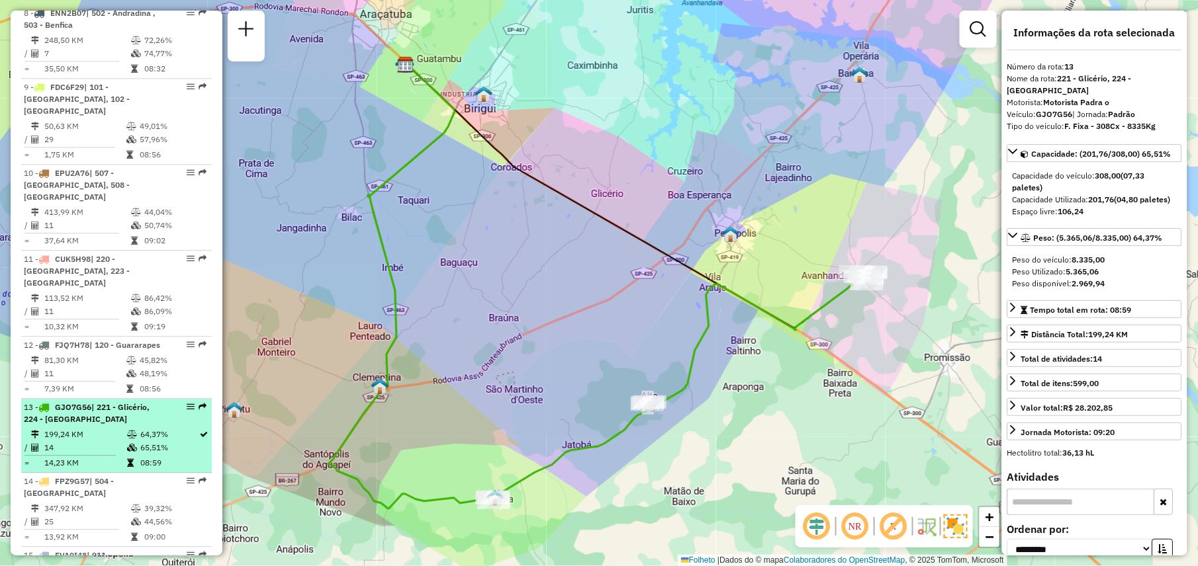
scroll to position [1069, 0]
click at [104, 500] on td "347,92 KM" at bounding box center [87, 506] width 87 height 13
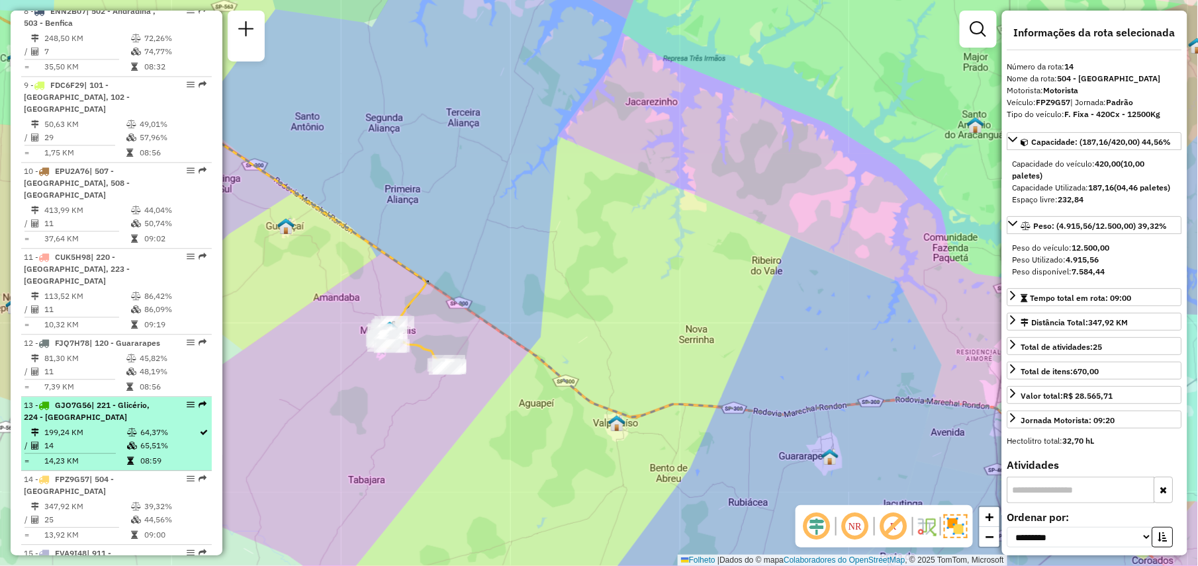
click at [109, 439] on td "14" at bounding box center [85, 445] width 83 height 13
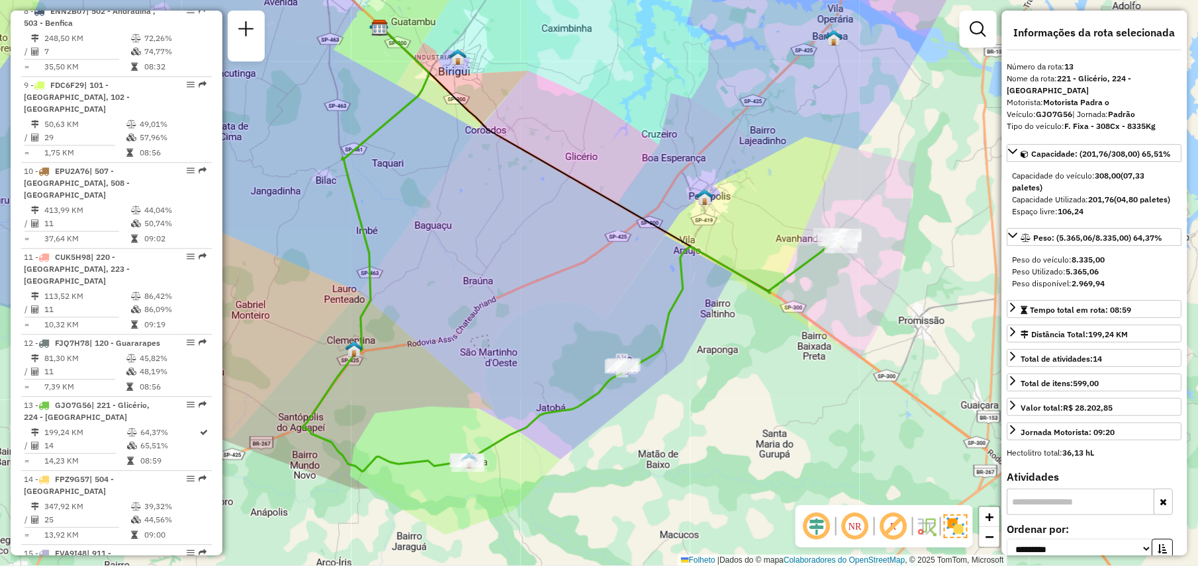
drag, startPoint x: 622, startPoint y: 511, endPoint x: 596, endPoint y: 474, distance: 45.7
click at [596, 474] on div "Janela de atendimento Grade de atendimento Capacidade Transportadoras Veículos …" at bounding box center [599, 283] width 1198 height 566
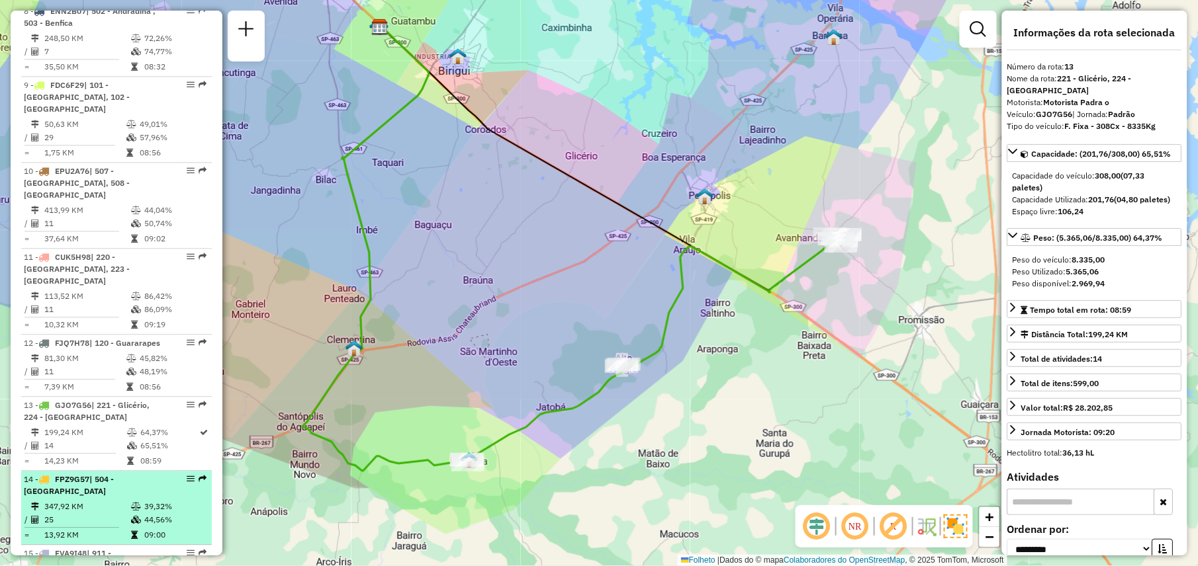
click at [107, 476] on li "14 - FPZ9G57 | 504 - [GEOGRAPHIC_DATA] 347,92 KM 39,32% / 25 44,56% = 13,92 KM …" at bounding box center [116, 508] width 191 height 74
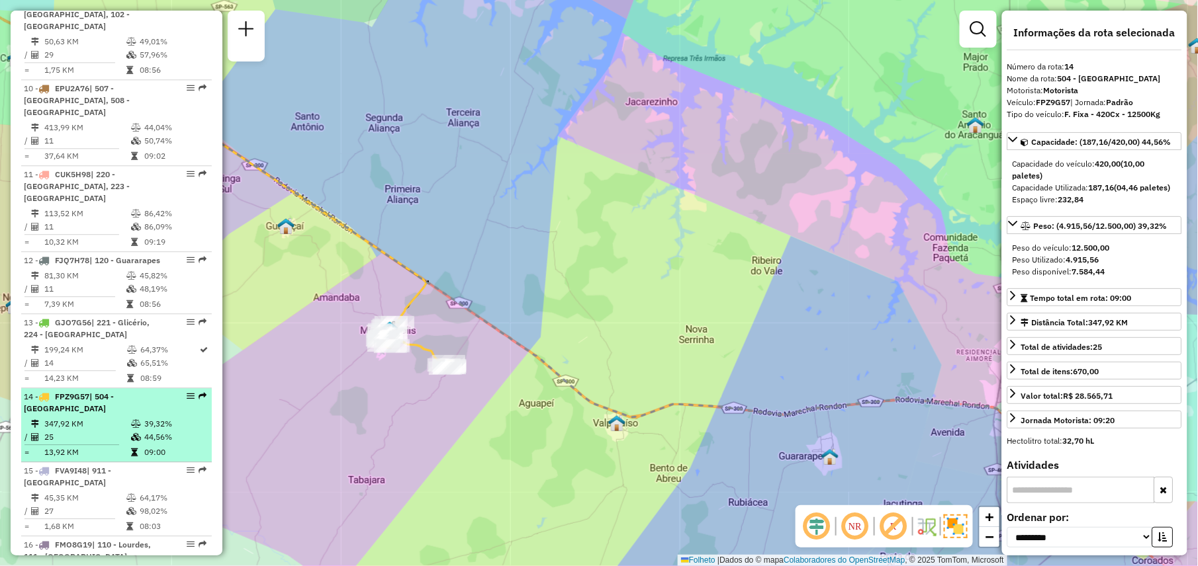
scroll to position [1155, 0]
click at [107, 489] on td "45,35 KM" at bounding box center [85, 495] width 82 height 13
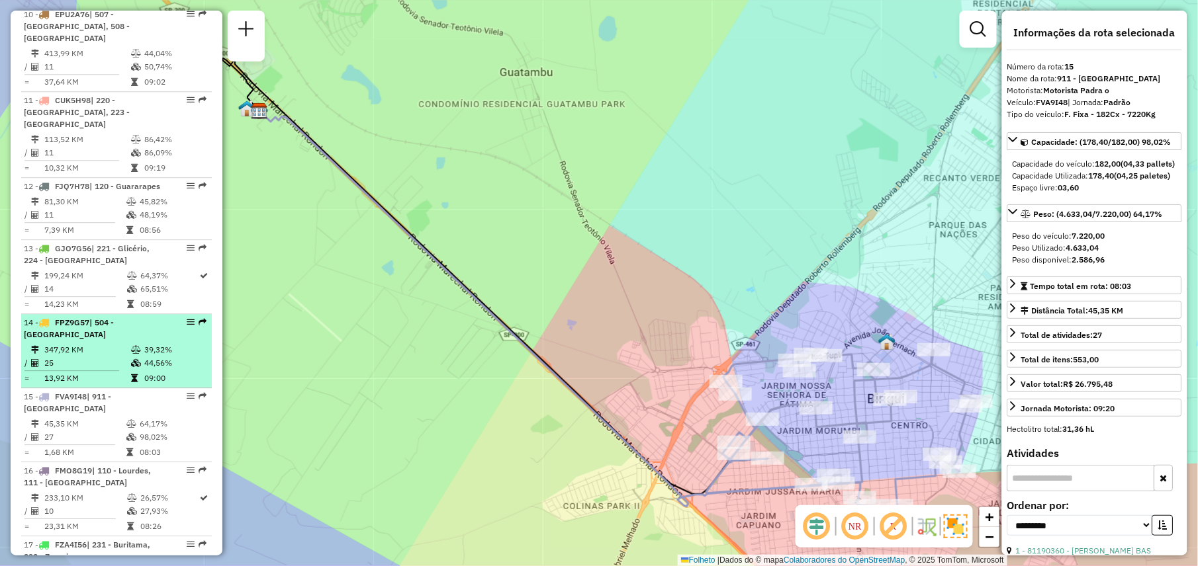
click at [107, 492] on td "233,10 KM" at bounding box center [85, 498] width 83 height 13
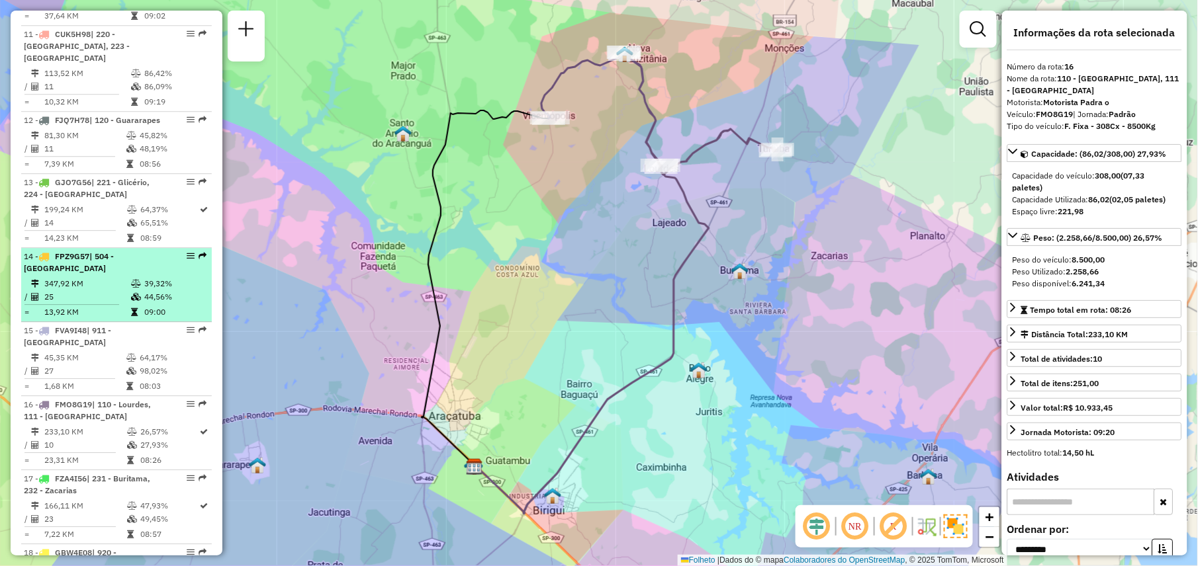
click at [107, 476] on li "17 - FZA4I56 | 231 - Buritama, 232 - [GEOGRAPHIC_DATA] 166,11 KM 47,93% / 23 49…" at bounding box center [116, 507] width 191 height 74
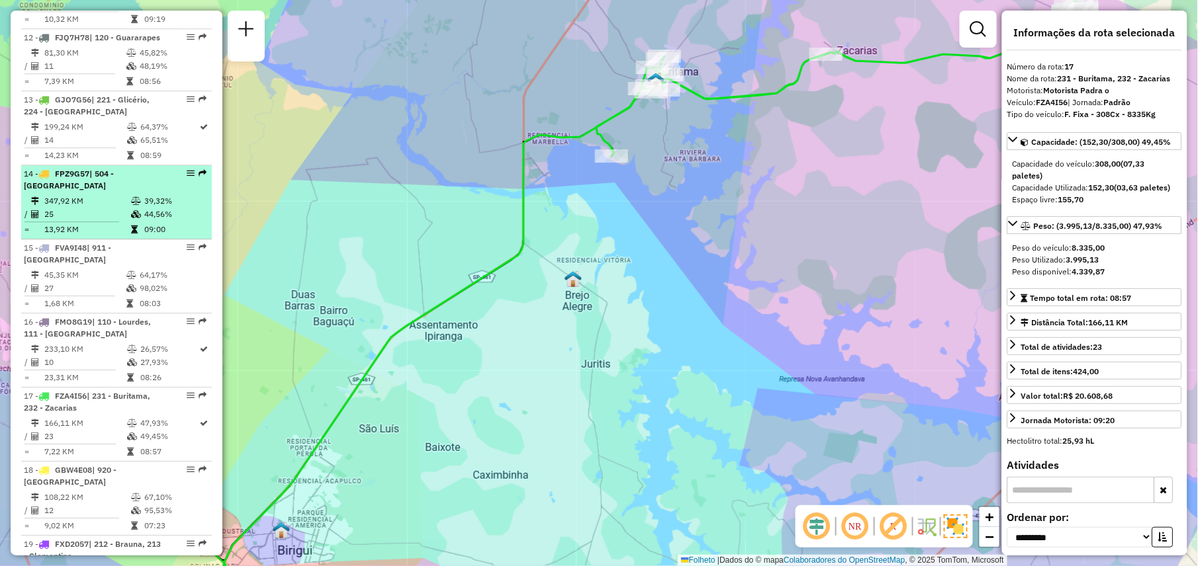
scroll to position [1377, 0]
click at [107, 489] on td "108,22 KM" at bounding box center [87, 495] width 87 height 13
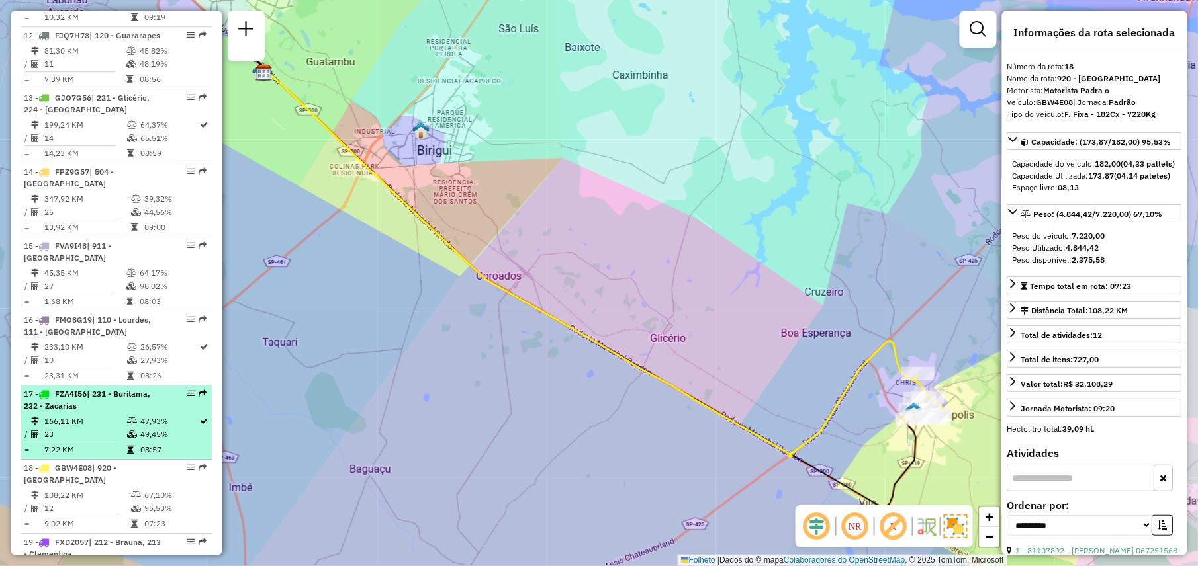
click at [107, 415] on td "166,11 KM" at bounding box center [85, 421] width 83 height 13
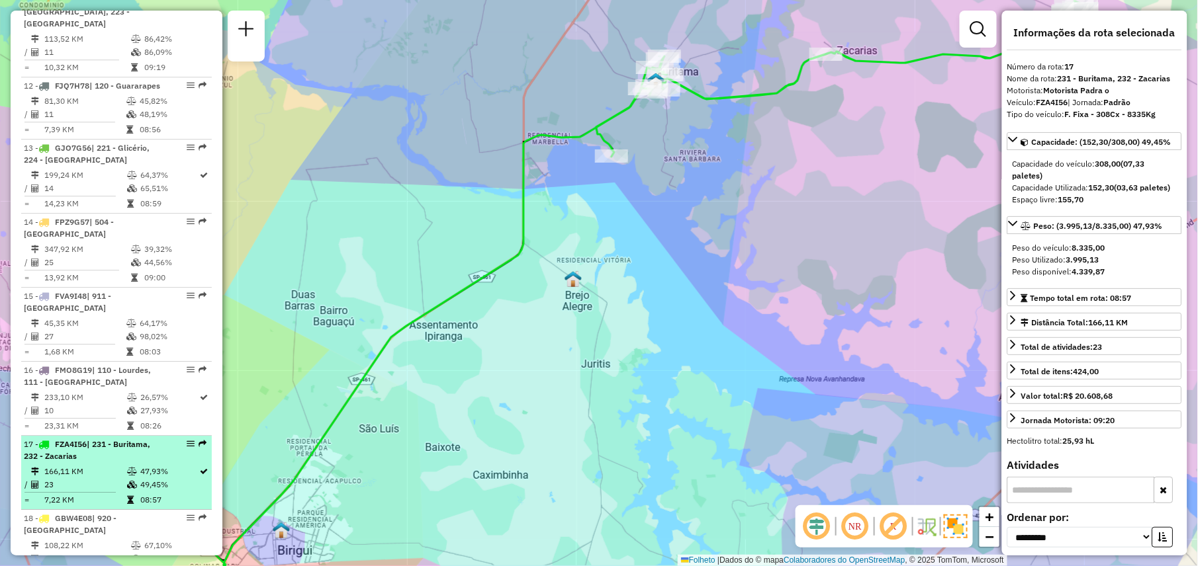
scroll to position [1326, 0]
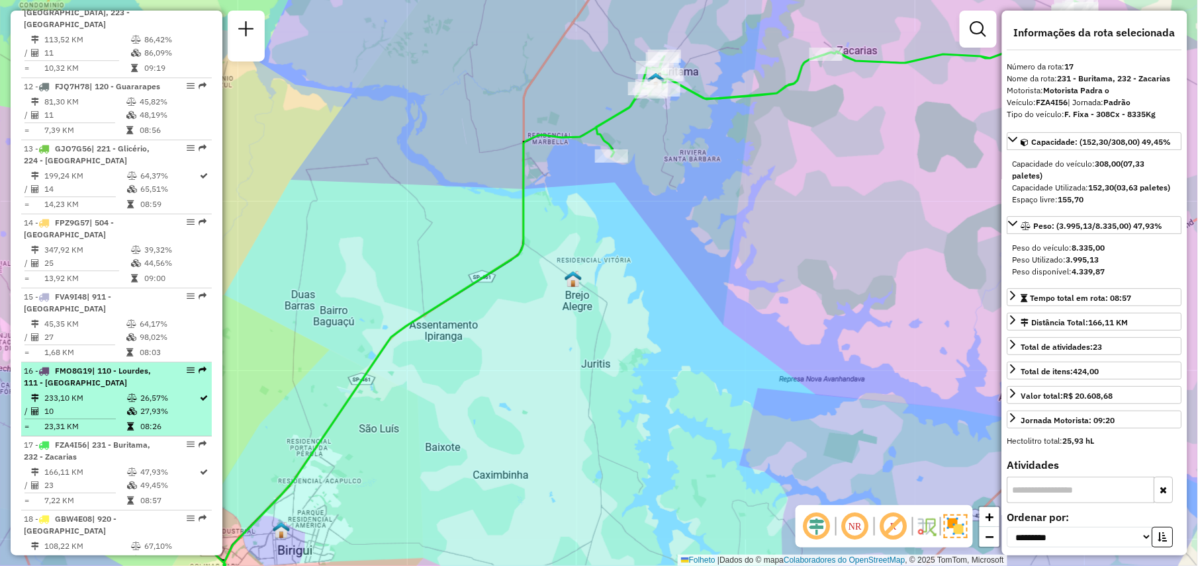
click at [107, 392] on td "233,10 KM" at bounding box center [85, 398] width 83 height 13
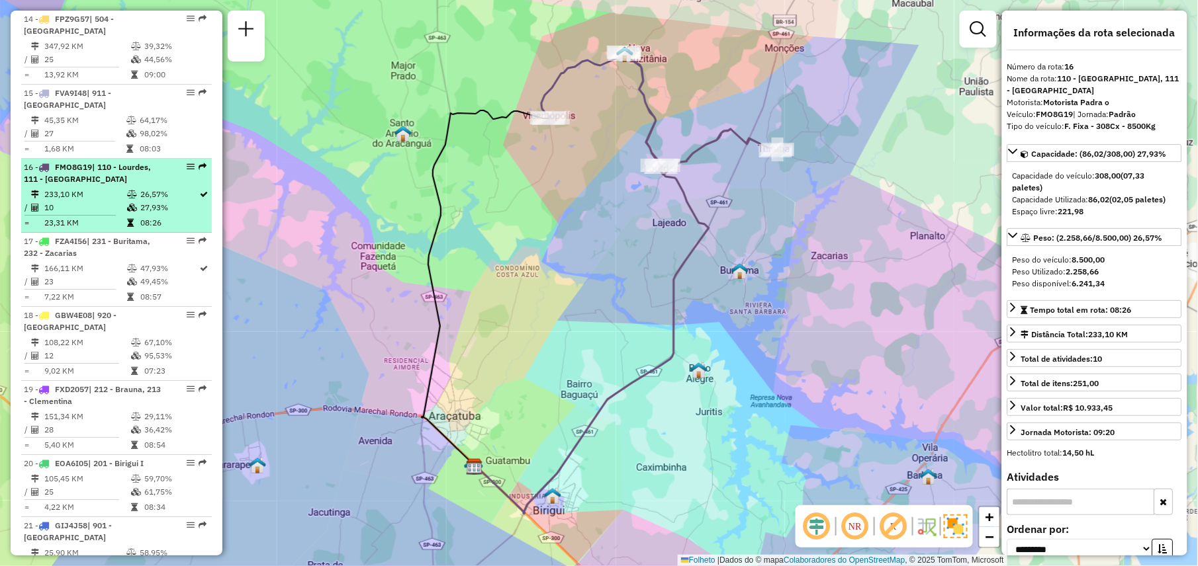
scroll to position [1530, 0]
click at [107, 383] on div "19 - FXD2057 | 212 - Brauna, 213 - Clementina" at bounding box center [94, 395] width 140 height 24
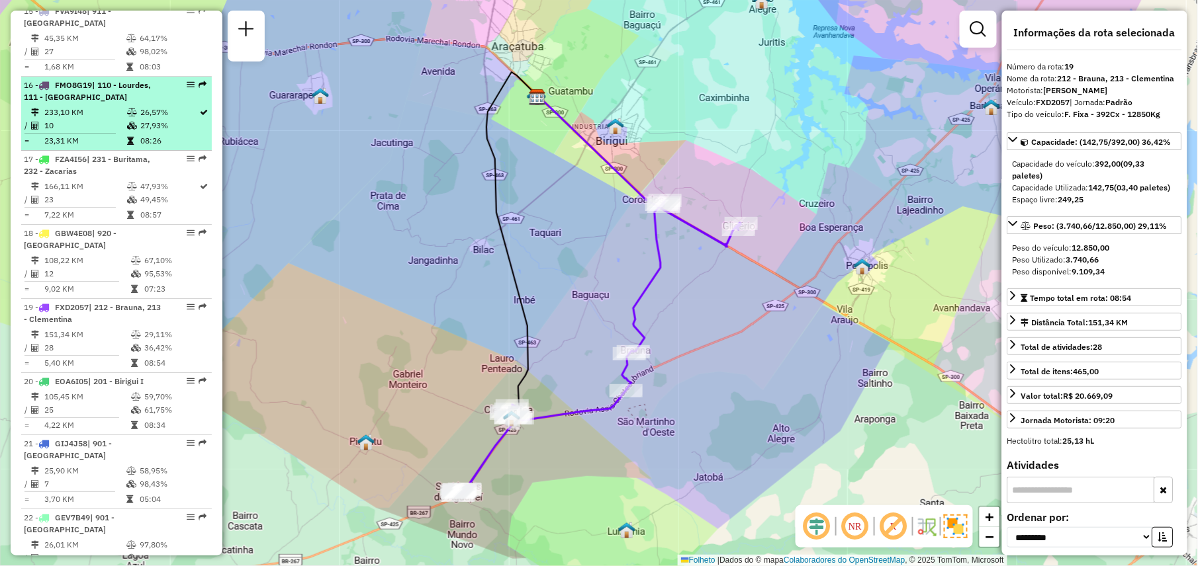
scroll to position [1615, 0]
click at [107, 400] on td "25" at bounding box center [87, 406] width 87 height 13
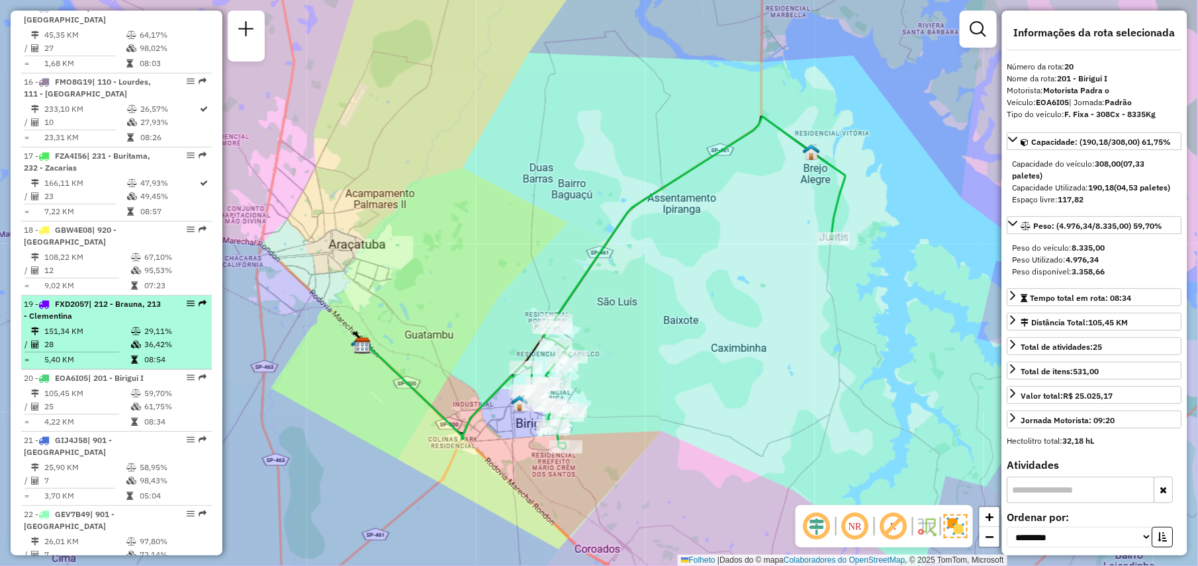
click at [103, 325] on td "151,34 KM" at bounding box center [87, 331] width 87 height 13
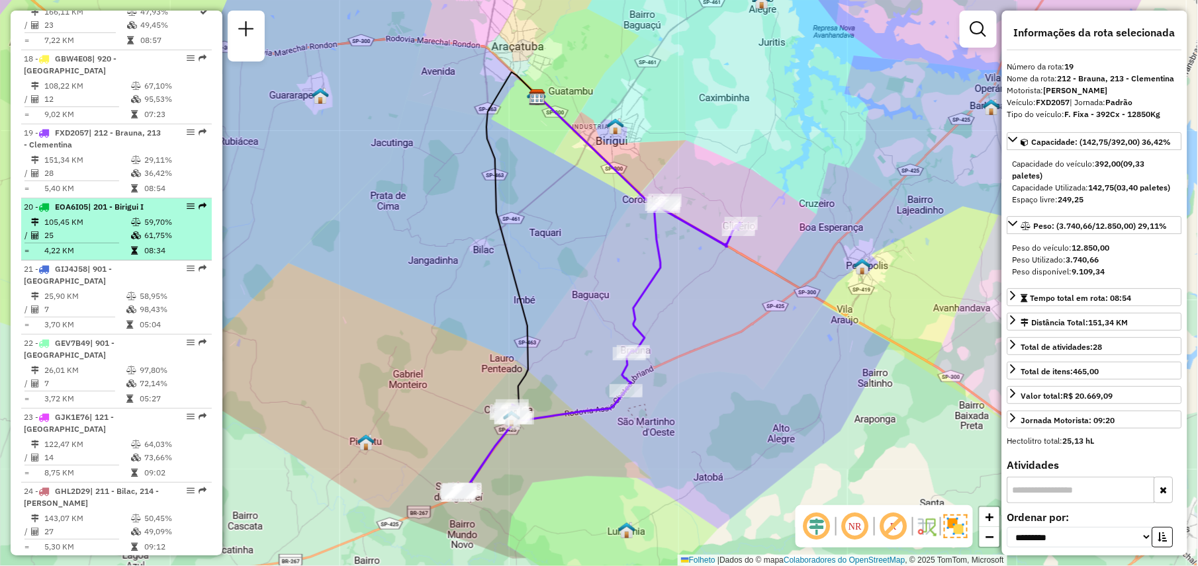
scroll to position [1788, 0]
click at [90, 228] on td "25" at bounding box center [87, 234] width 87 height 13
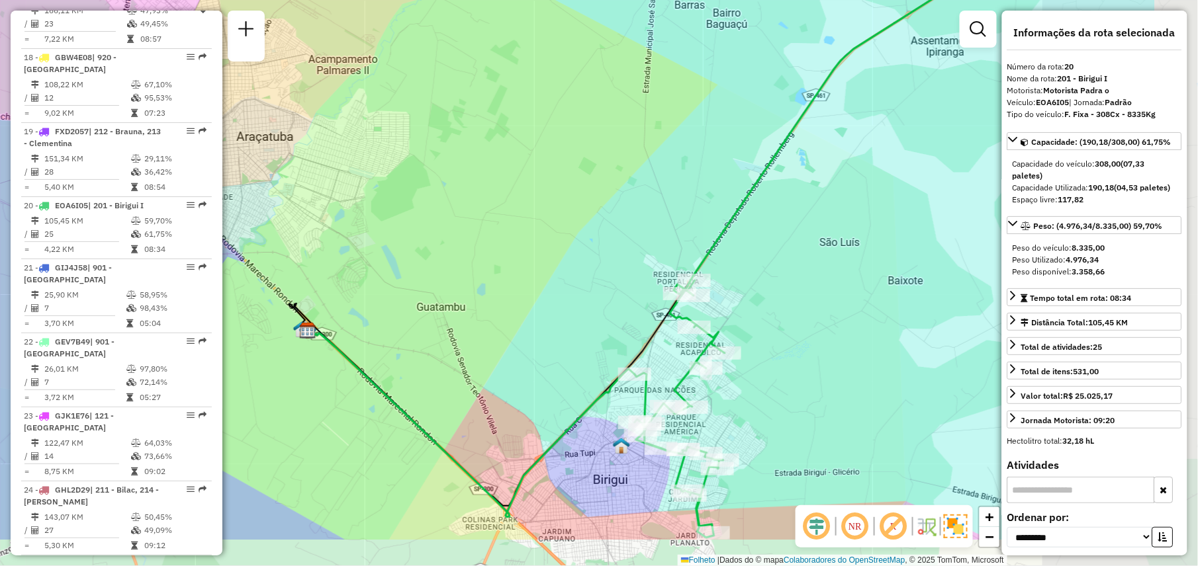
drag, startPoint x: 887, startPoint y: 379, endPoint x: 696, endPoint y: 268, distance: 221.2
click at [696, 268] on div "Janela de atendimento Grade de atendimento Capacidade Transportadoras Veículos …" at bounding box center [599, 283] width 1198 height 566
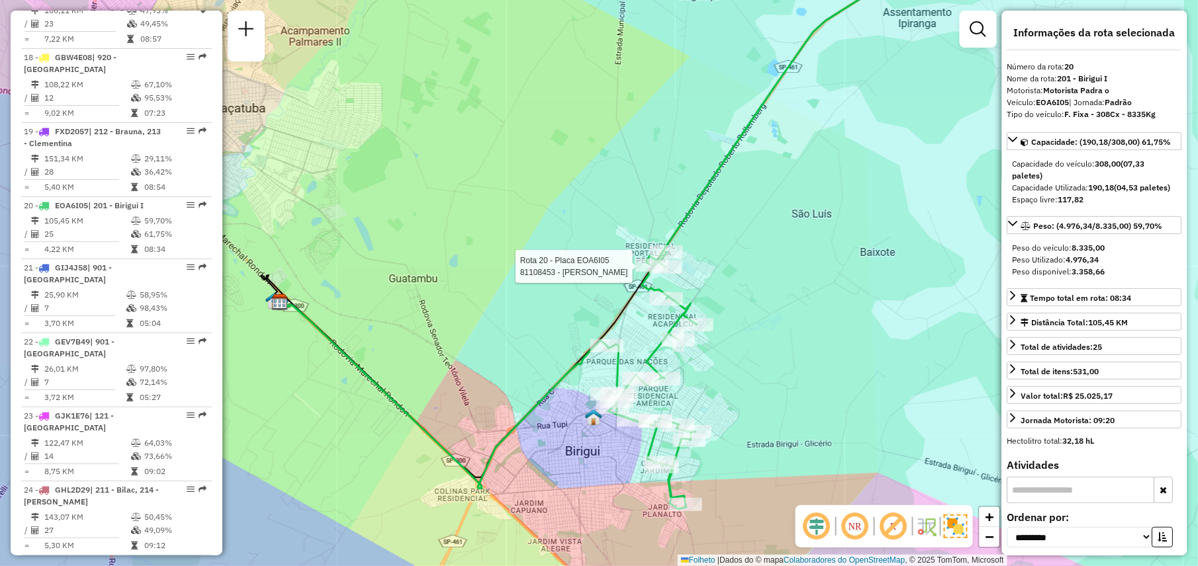
click at [627, 199] on div "Rota 20 - Placa EOA6I05 81108453 - [PERSON_NAME] DE LI Janela de atendimento Gr…" at bounding box center [599, 283] width 1198 height 566
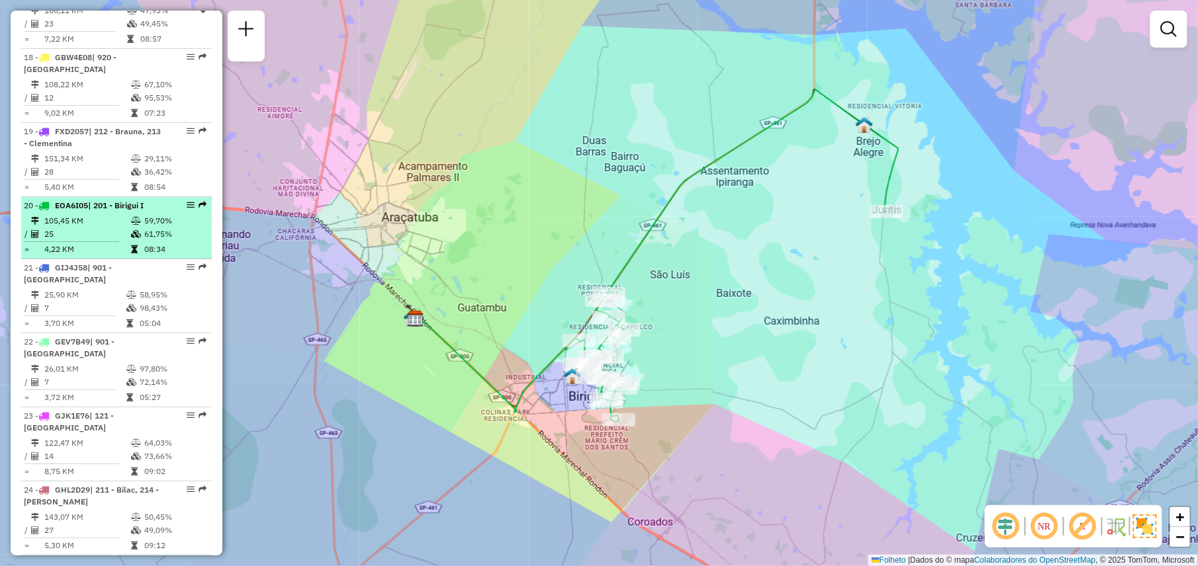
click at [90, 214] on td "105,45 KM" at bounding box center [87, 220] width 87 height 13
select select "**********"
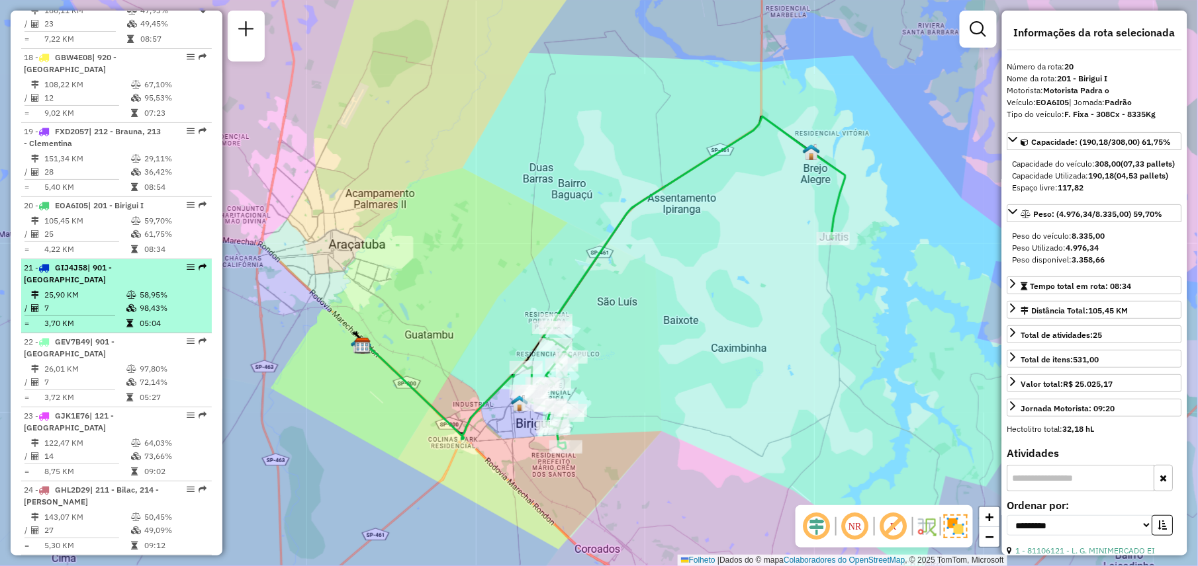
click at [101, 288] on td "25,90 KM" at bounding box center [85, 294] width 82 height 13
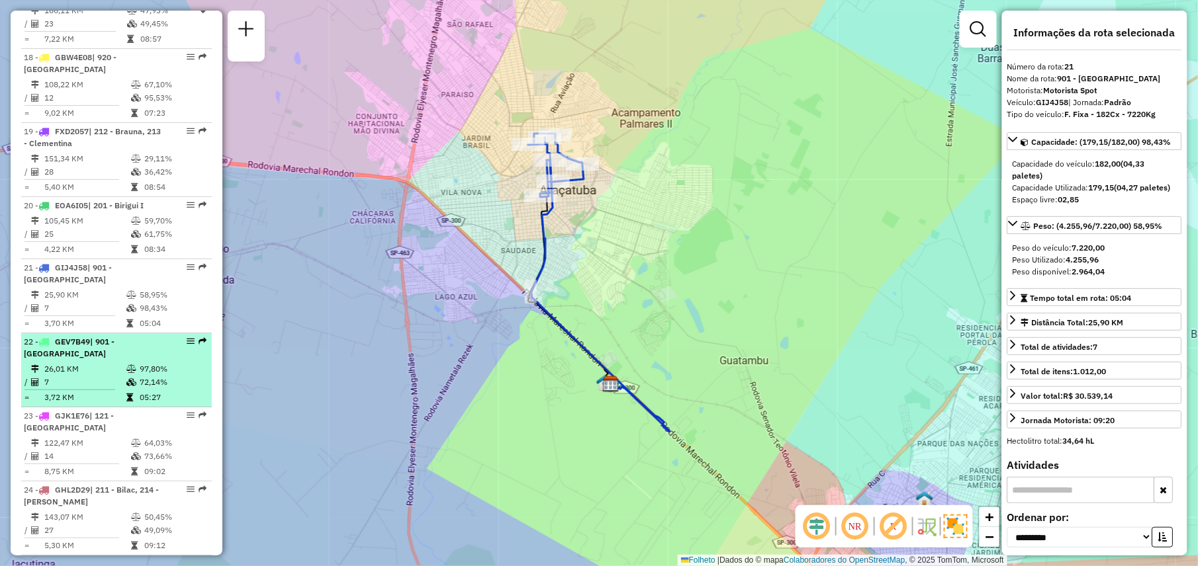
click at [99, 336] on div "22 - GEV7B49 | 901 - [GEOGRAPHIC_DATA]" at bounding box center [94, 348] width 140 height 24
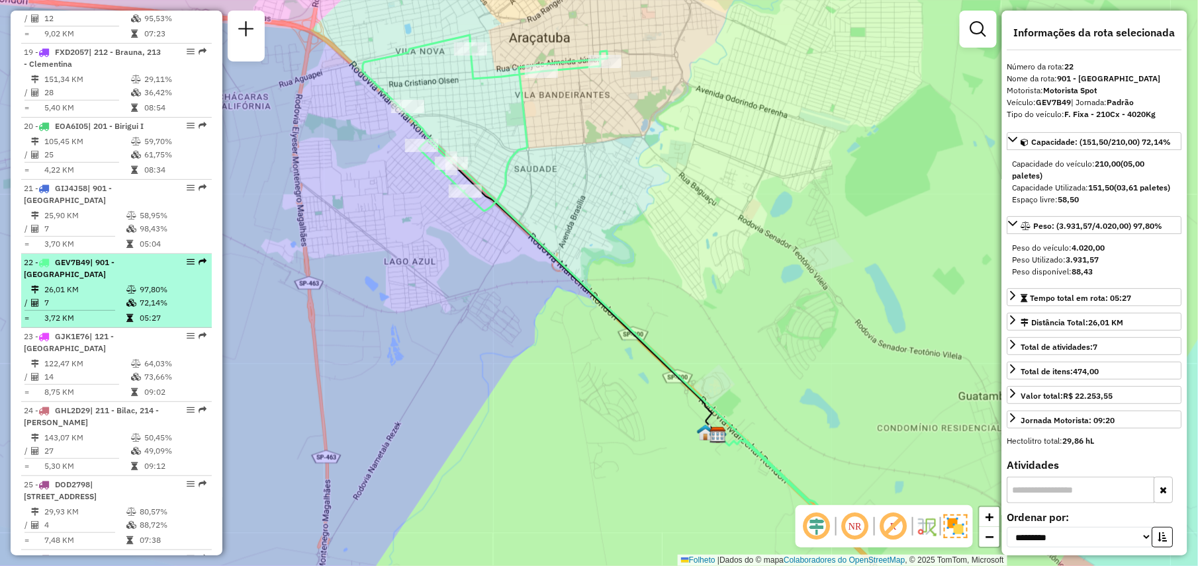
scroll to position [1868, 0]
click at [99, 356] on td "122,47 KM" at bounding box center [87, 362] width 87 height 13
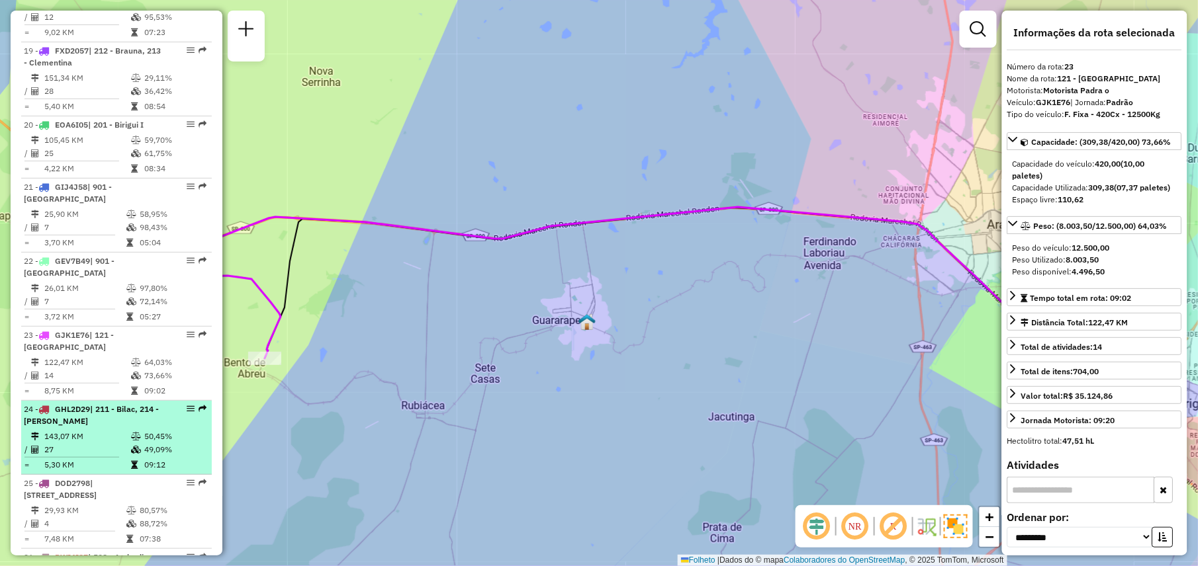
click at [109, 430] on td "143,07 KM" at bounding box center [87, 436] width 87 height 13
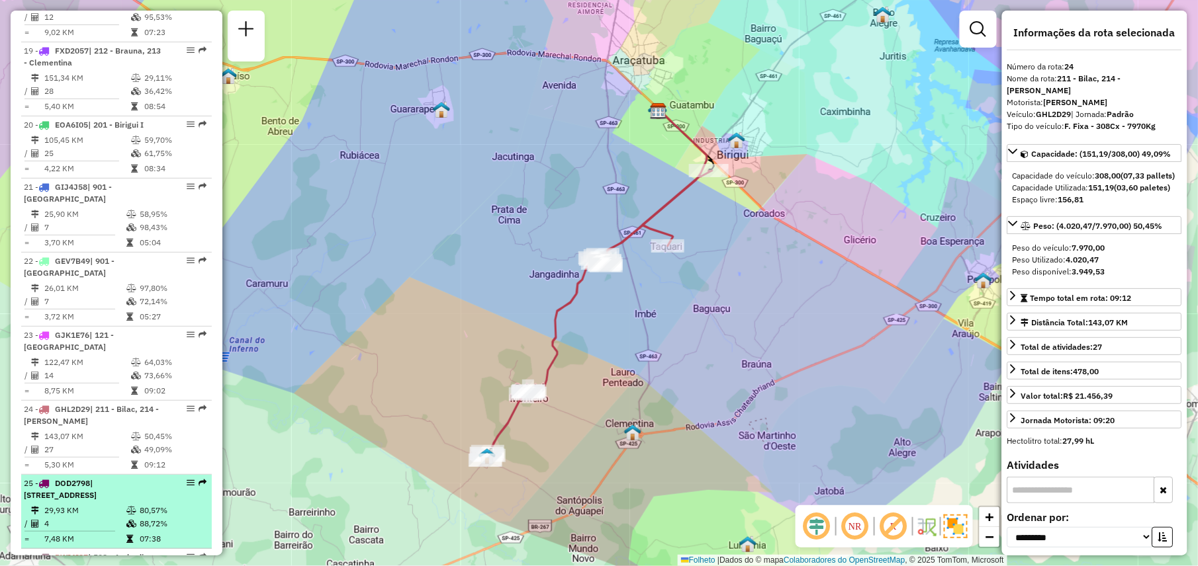
click at [111, 478] on div "25 - DOD2798 | 101 - [STREET_ADDRESS]" at bounding box center [94, 490] width 140 height 24
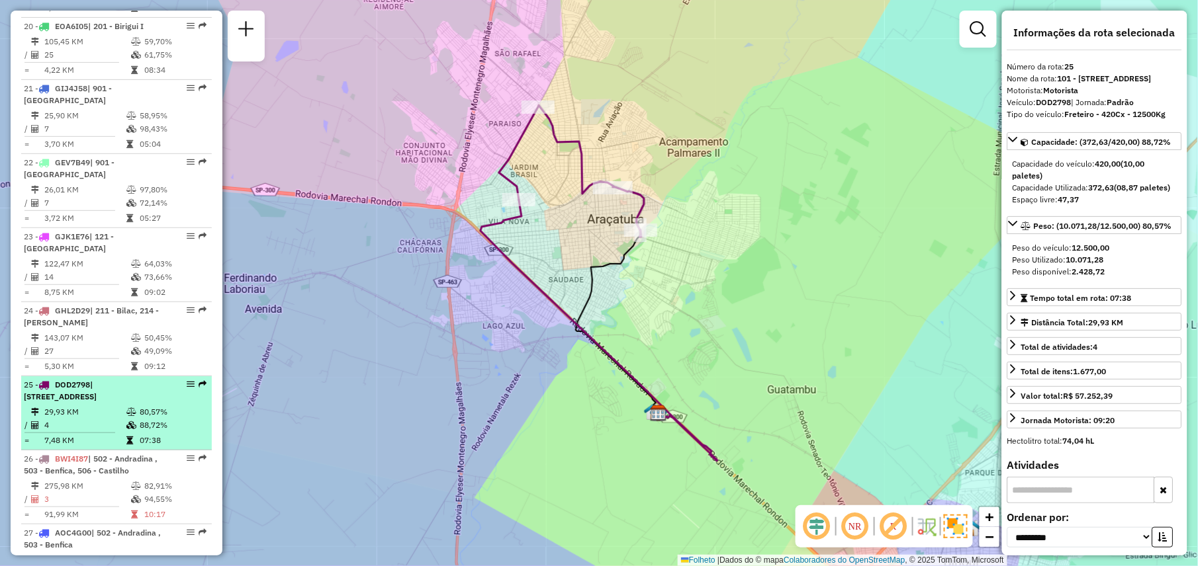
click at [111, 493] on td "3" at bounding box center [87, 499] width 87 height 13
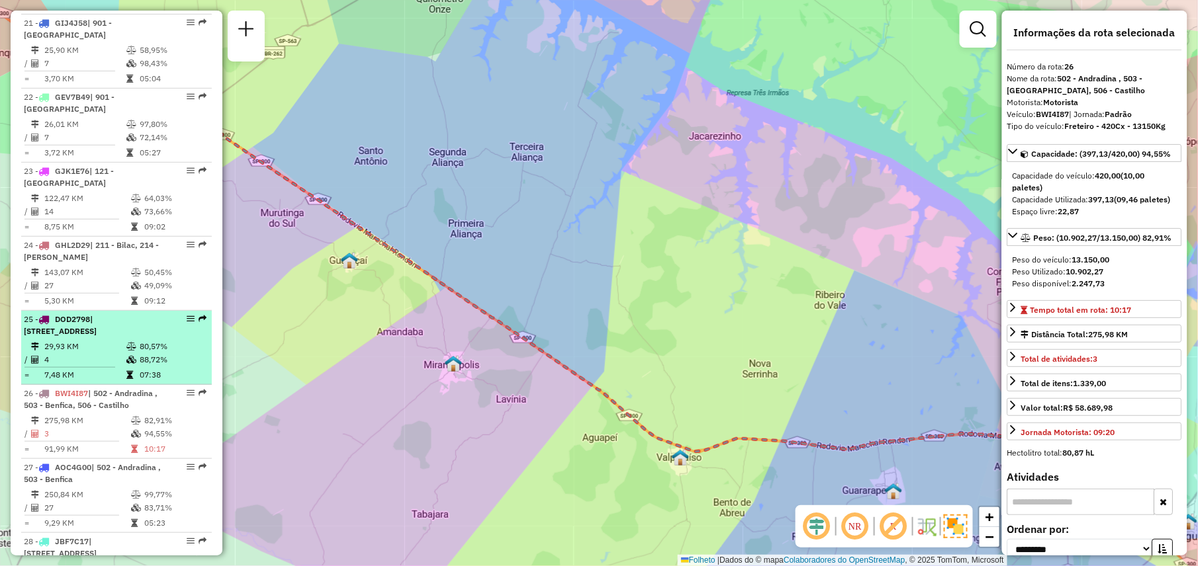
click at [111, 488] on td "250,84 KM" at bounding box center [87, 494] width 87 height 13
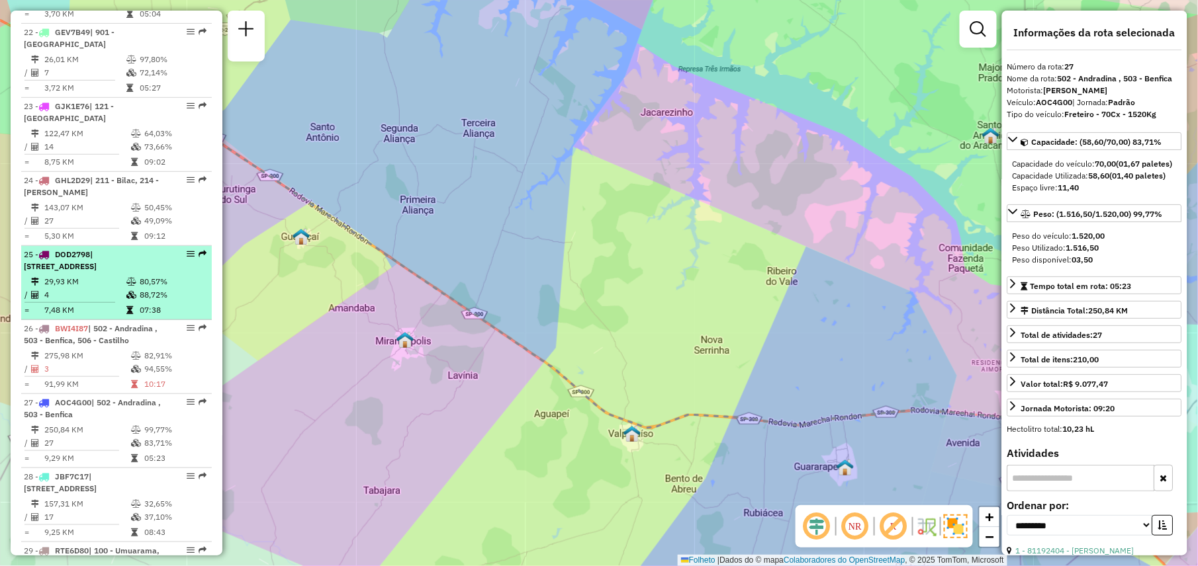
scroll to position [2099, 0]
click at [111, 474] on li "28 - JBF7C17 | 120 - Guararapes, 121 - [GEOGRAPHIC_DATA] 157,31 KM 32,65% / 17 …" at bounding box center [116, 503] width 191 height 74
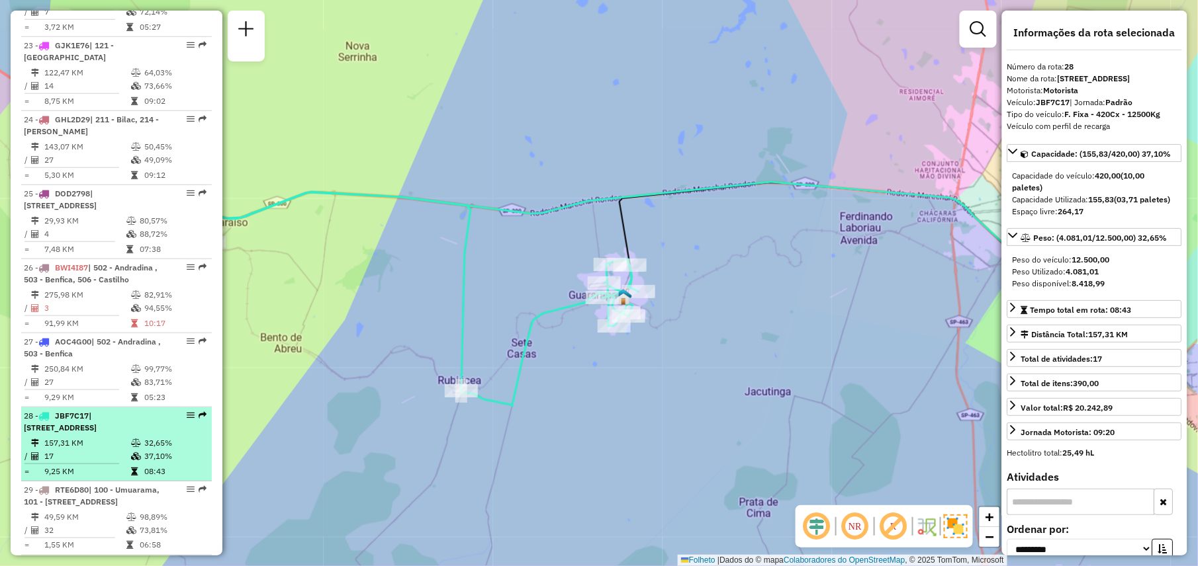
click at [97, 495] on span "| 100 - Umuarama, 101 - [STREET_ADDRESS]" at bounding box center [92, 496] width 136 height 22
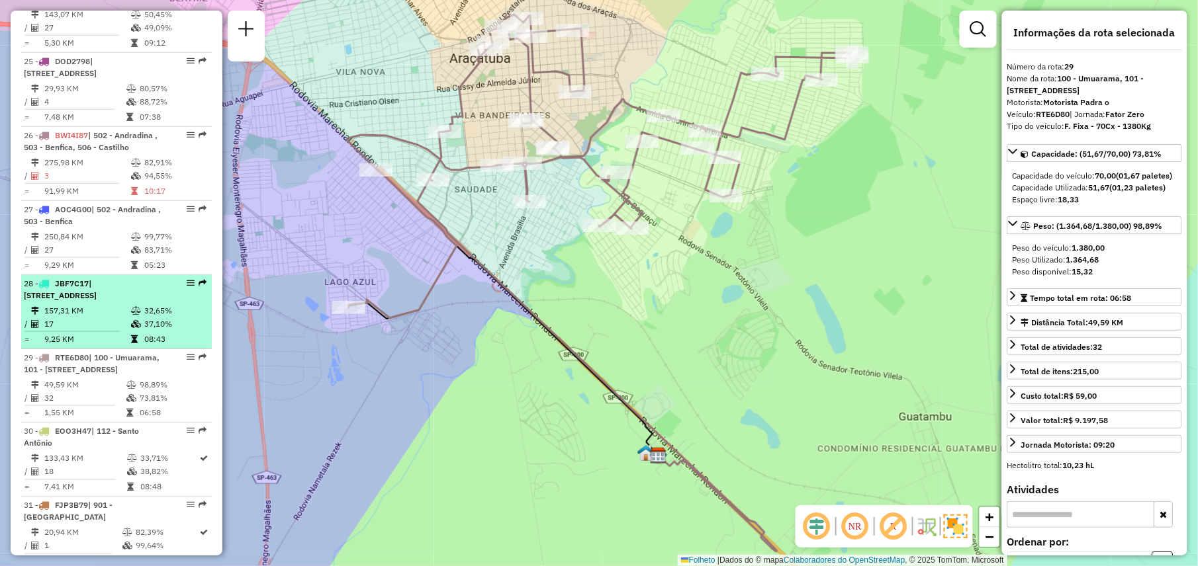
scroll to position [2292, 0]
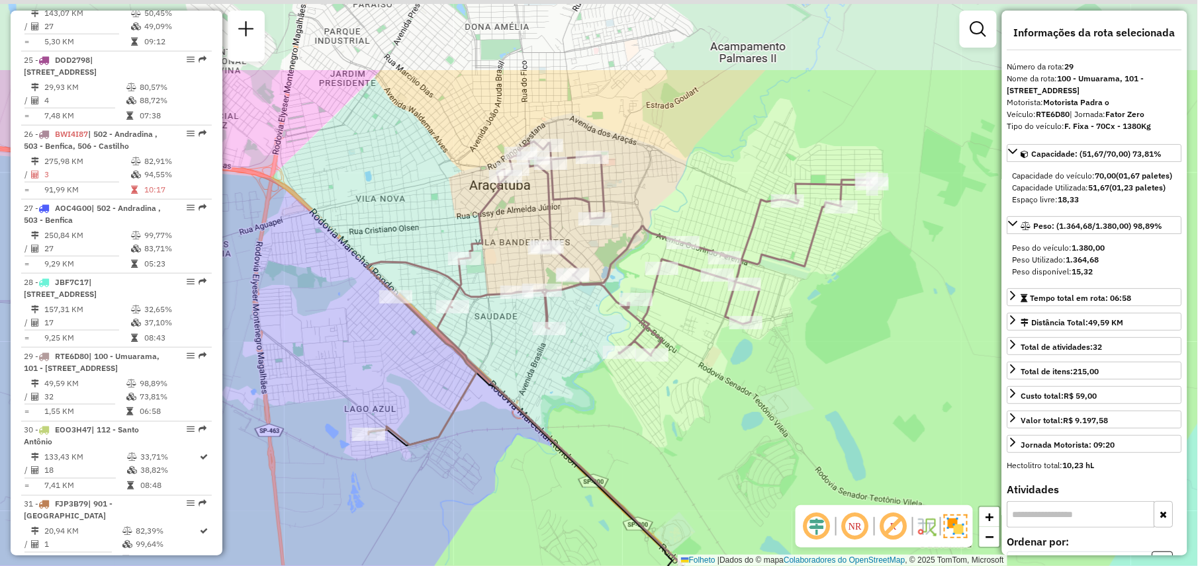
drag, startPoint x: 618, startPoint y: 299, endPoint x: 638, endPoint y: 426, distance: 128.6
click at [638, 426] on div "Janela de atendimento Grade de atendimento Capacidade Transportadoras Veículos …" at bounding box center [599, 283] width 1198 height 566
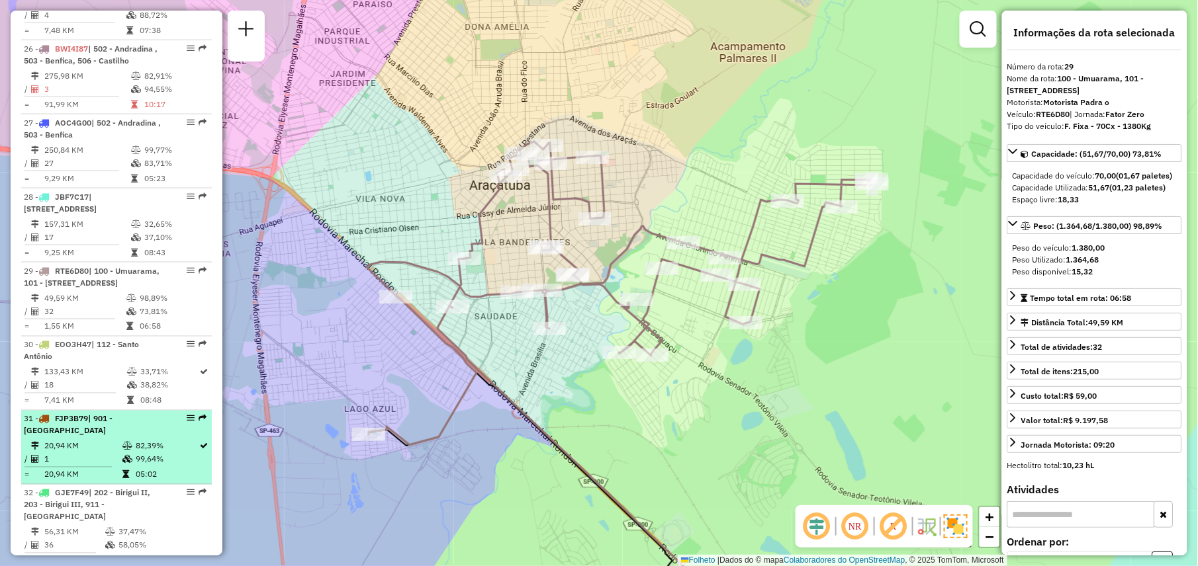
scroll to position [2409, 0]
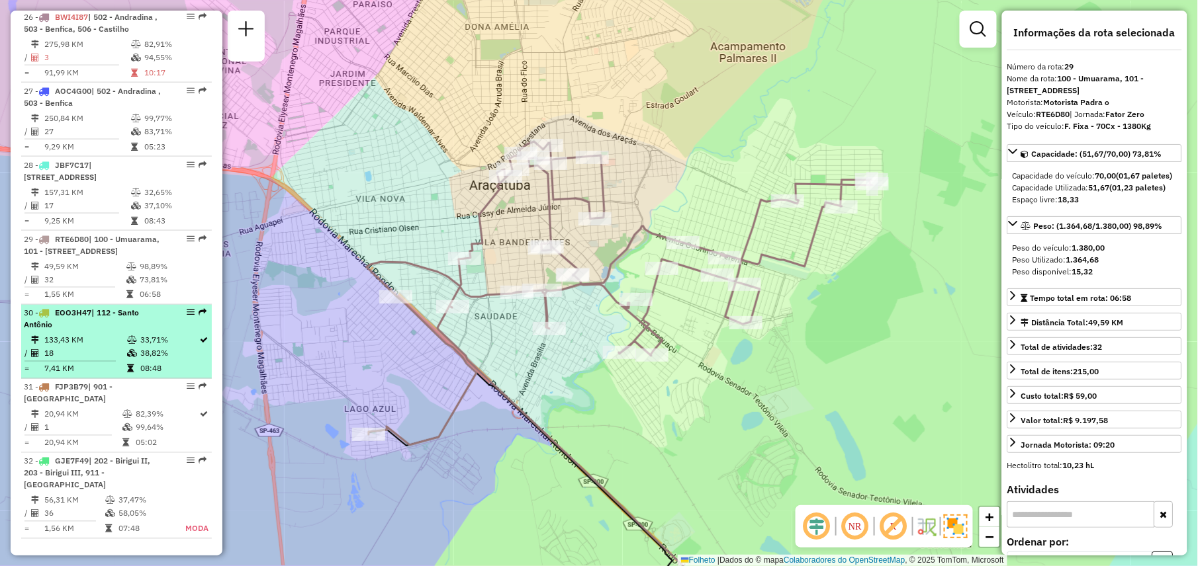
click at [98, 334] on td "133,43 KM" at bounding box center [85, 340] width 83 height 13
